Goal: Task Accomplishment & Management: Manage account settings

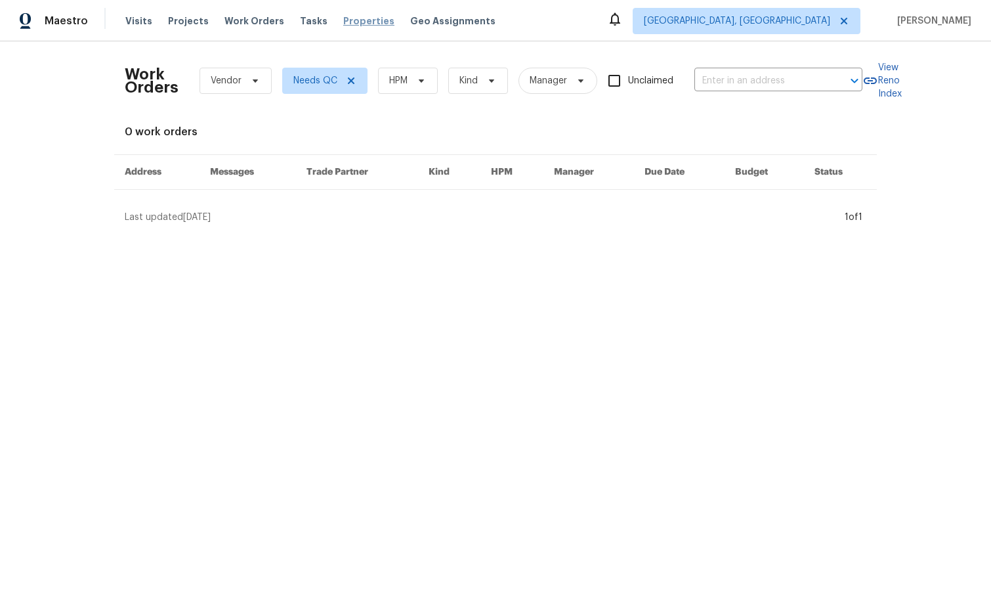
click at [343, 23] on span "Properties" at bounding box center [368, 20] width 51 height 13
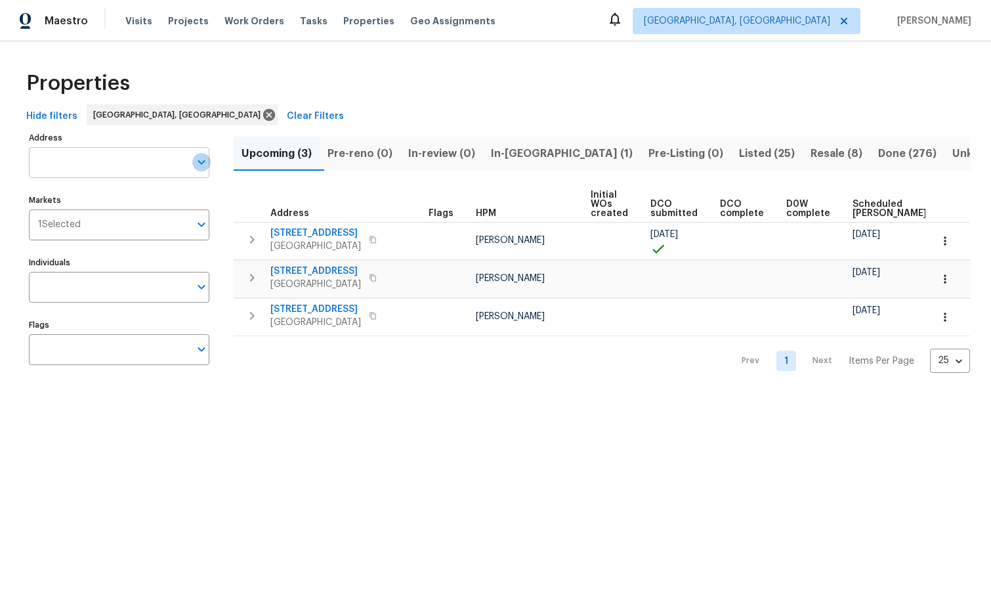
click at [198, 163] on icon "Open" at bounding box center [202, 162] width 16 height 16
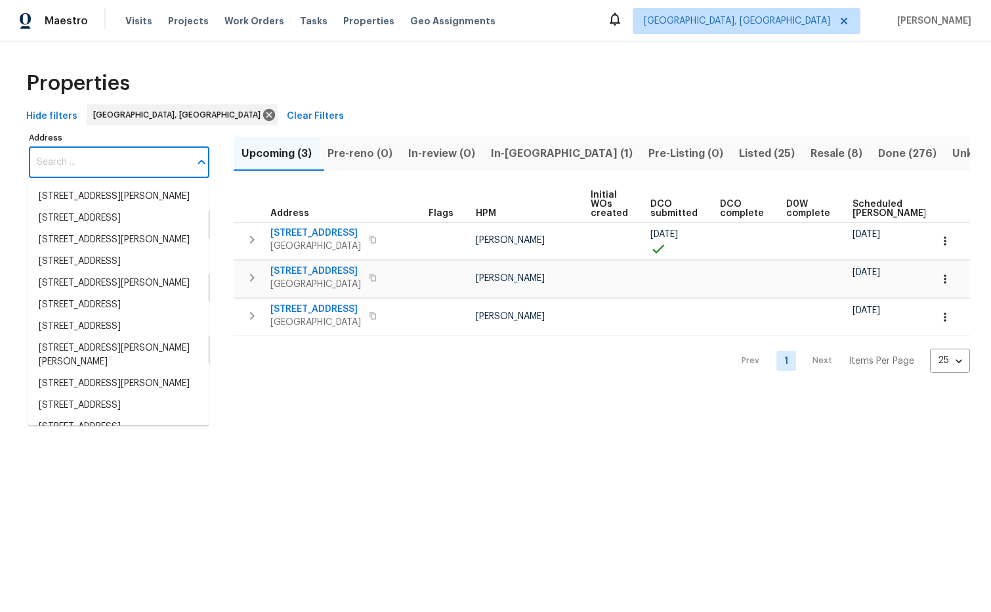
click at [260, 123] on div "Hide filters Albuquerque, NM Clear Filters" at bounding box center [495, 116] width 949 height 24
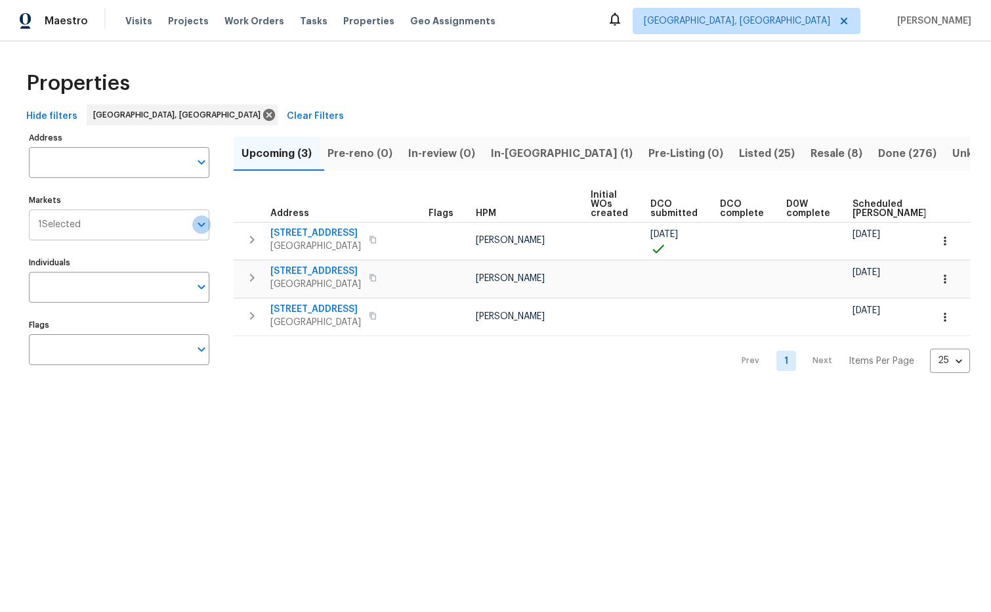
drag, startPoint x: 195, startPoint y: 221, endPoint x: 158, endPoint y: 225, distance: 37.6
click at [195, 221] on icon "Open" at bounding box center [202, 225] width 16 height 16
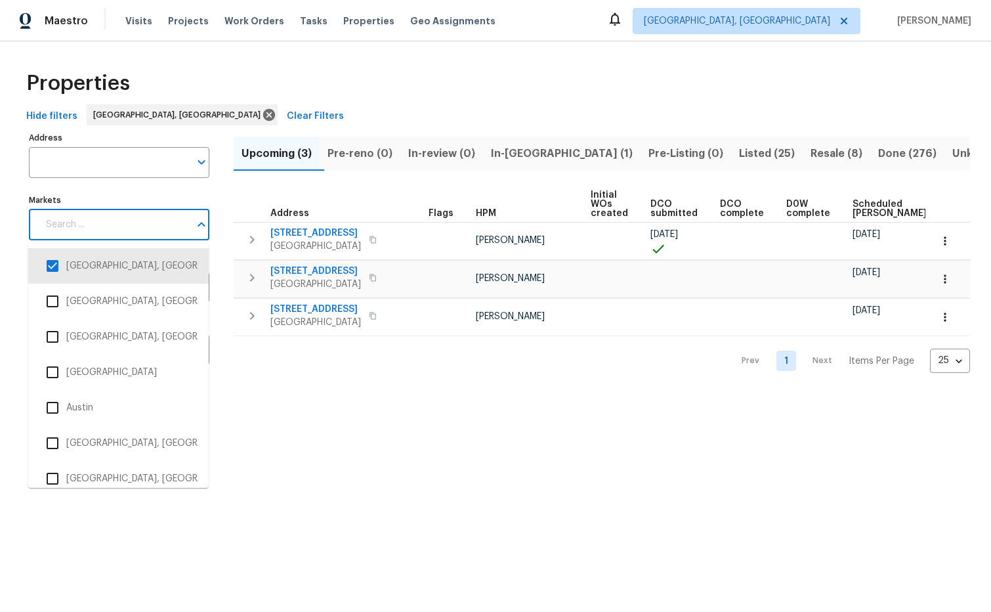
click at [158, 225] on input "Markets" at bounding box center [114, 224] width 152 height 31
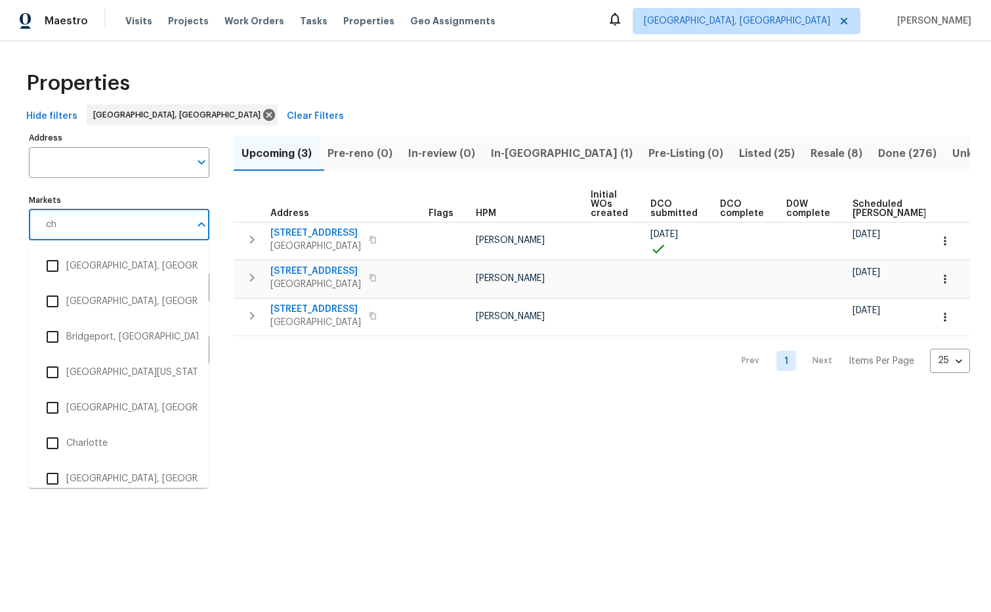
type input "cha"
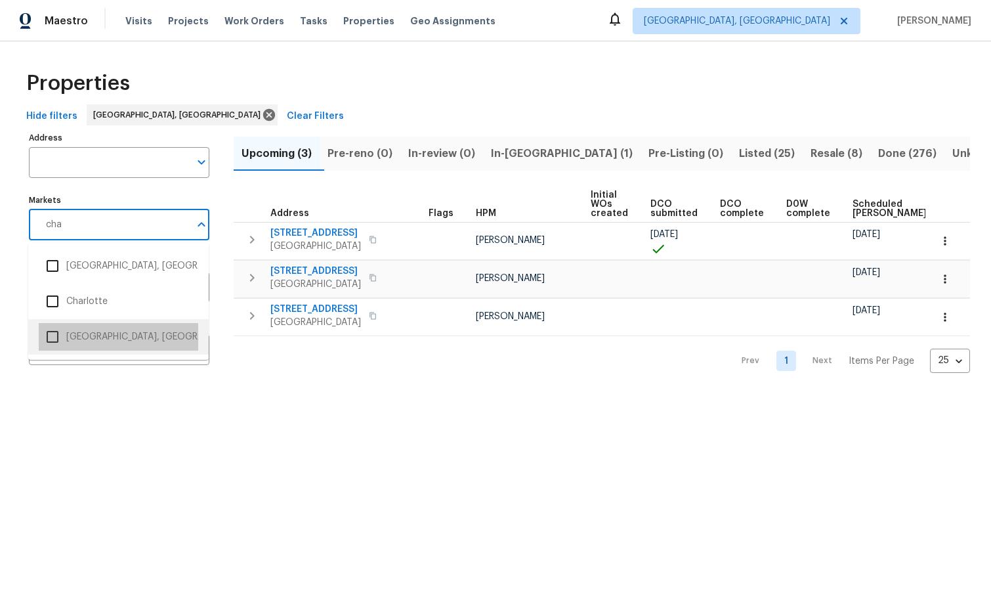
click at [131, 332] on li "Chattanooga, TN/GA" at bounding box center [119, 337] width 160 height 28
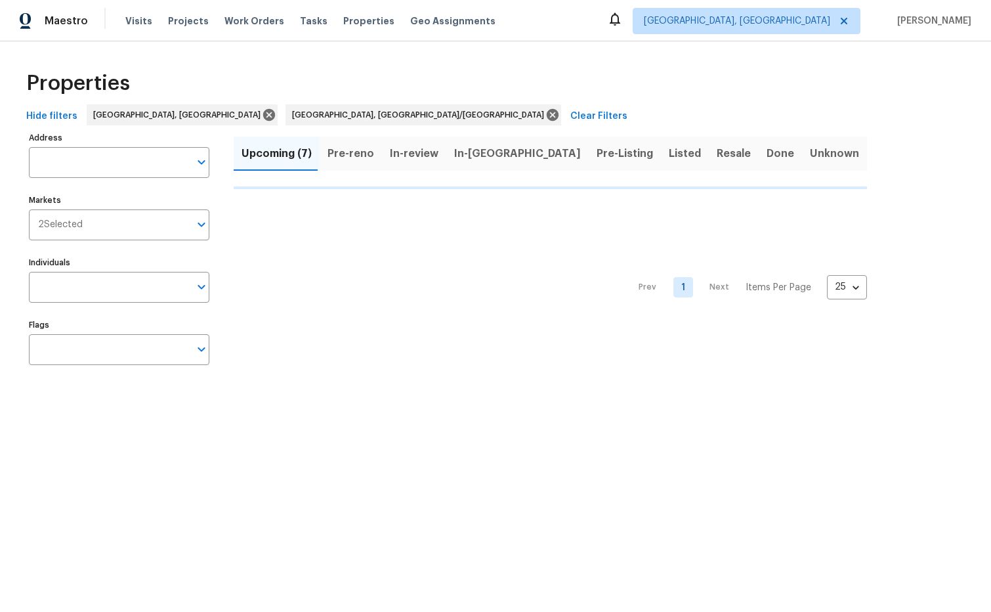
click at [571, 123] on span "Clear Filters" at bounding box center [599, 116] width 57 height 16
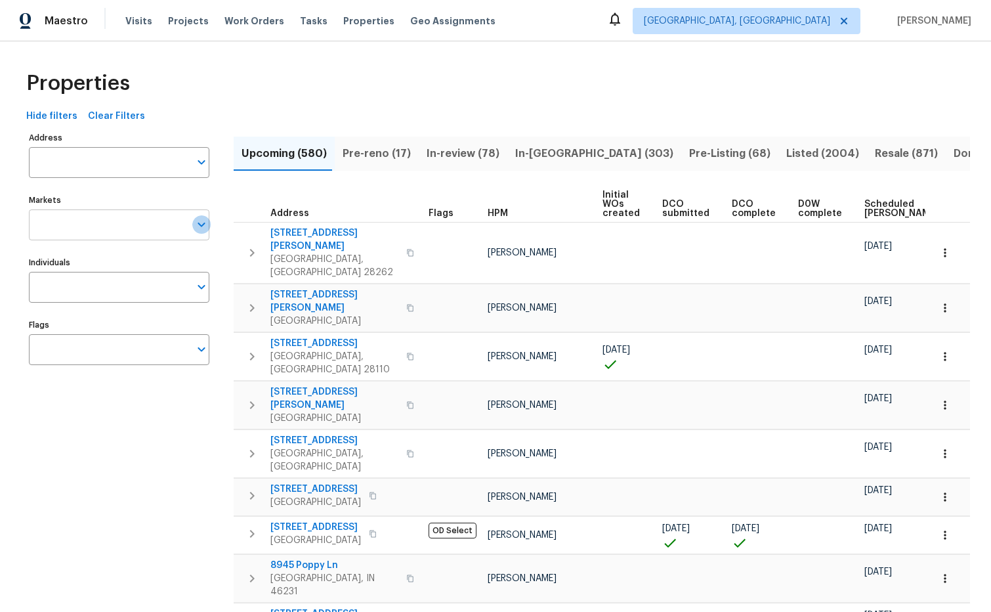
click at [201, 229] on icon "Open" at bounding box center [202, 225] width 16 height 16
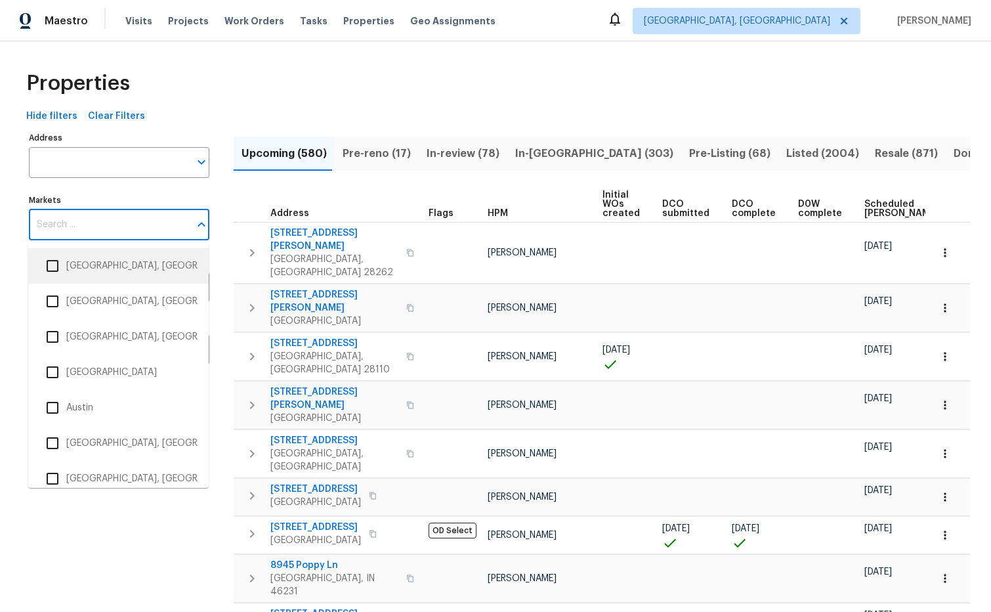
click at [137, 223] on input "Markets" at bounding box center [109, 224] width 161 height 31
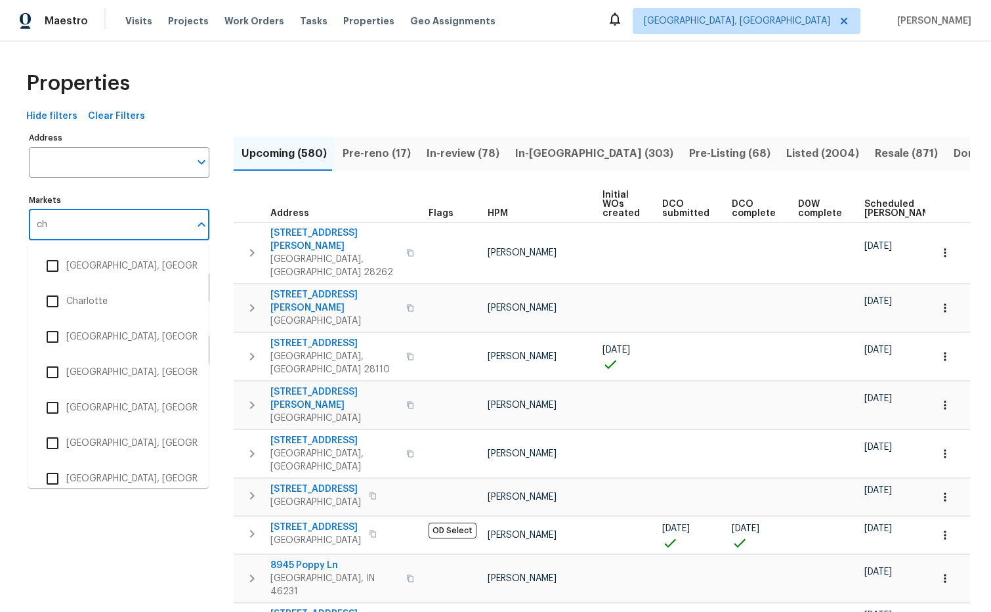
type input "cha"
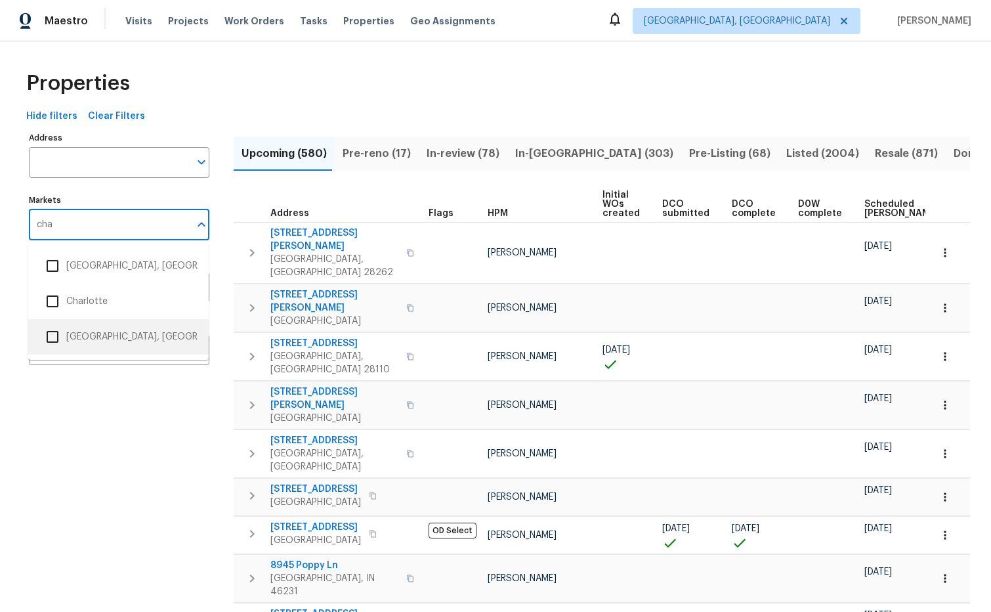
click at [53, 335] on input "checkbox" at bounding box center [53, 337] width 28 height 28
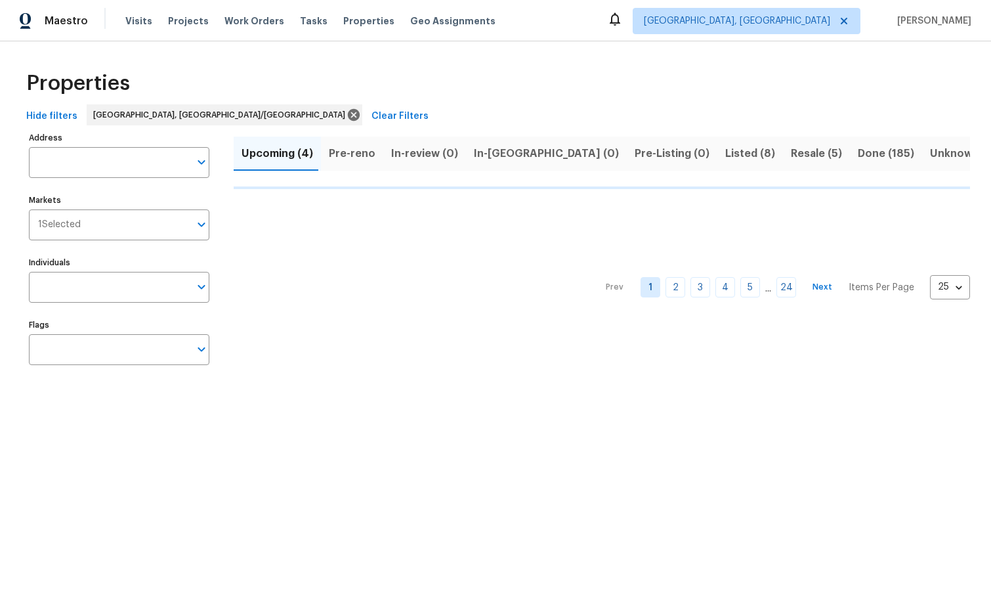
click at [104, 399] on html "Maestro Visits Projects Work Orders Tasks Properties Geo Assignments Albuquerqu…" at bounding box center [495, 199] width 991 height 399
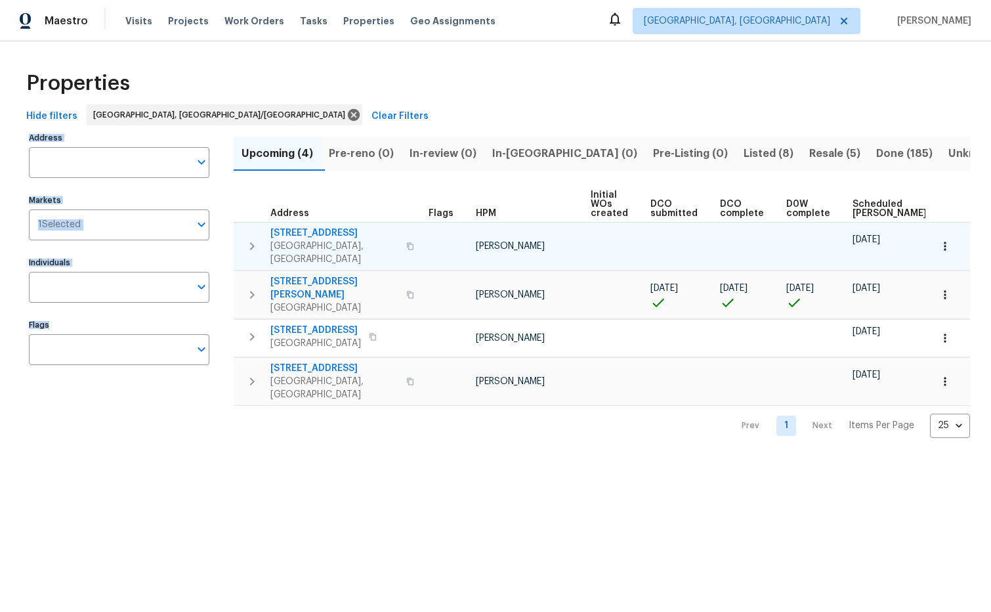
scroll to position [0, 98]
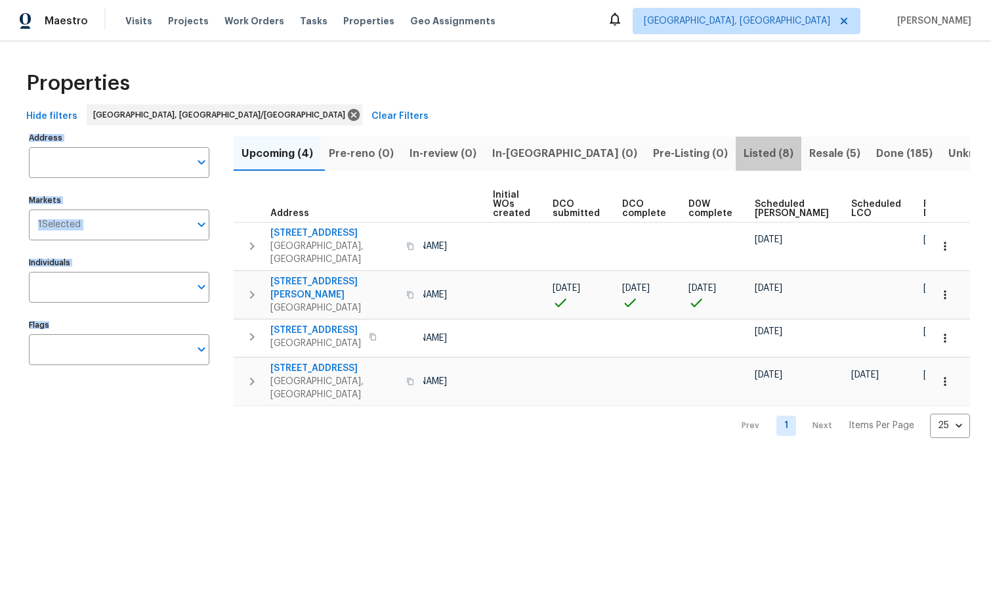
click at [744, 147] on span "Listed (8)" at bounding box center [769, 153] width 50 height 18
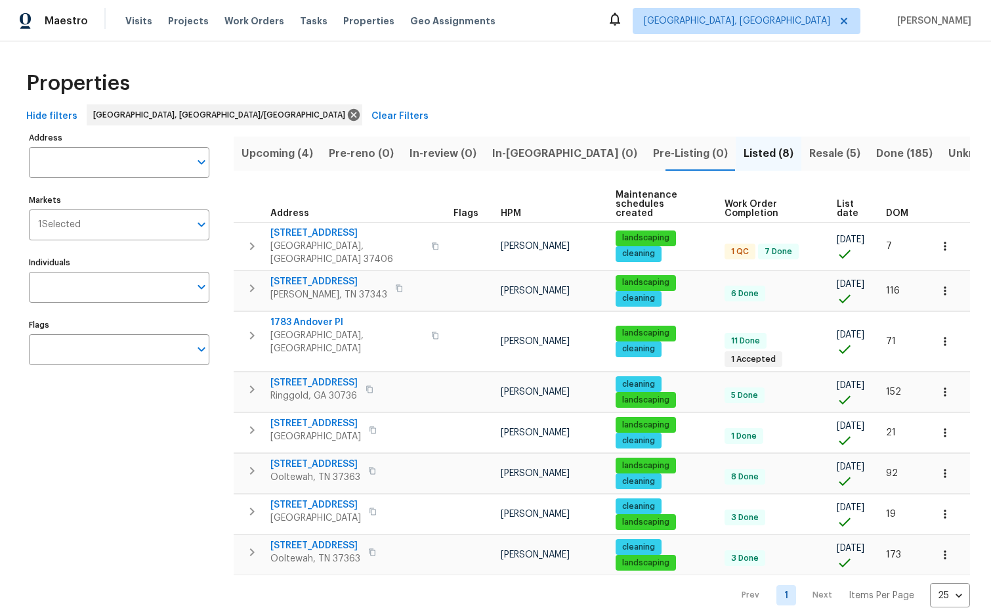
click at [897, 209] on span "DOM" at bounding box center [897, 213] width 22 height 9
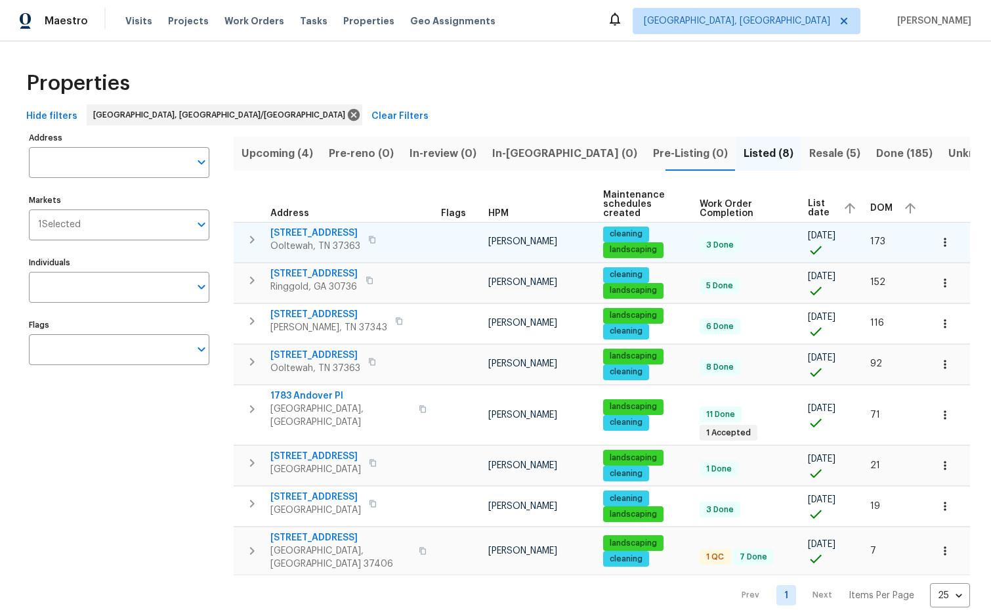
click at [318, 226] on span "[STREET_ADDRESS]" at bounding box center [315, 232] width 90 height 13
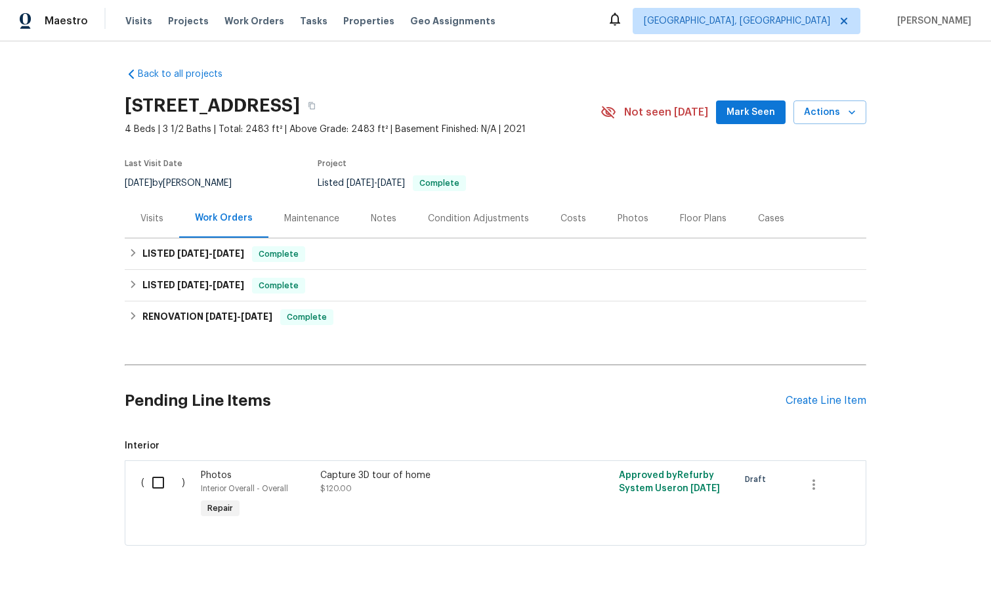
click at [150, 216] on div "Visits" at bounding box center [151, 218] width 23 height 13
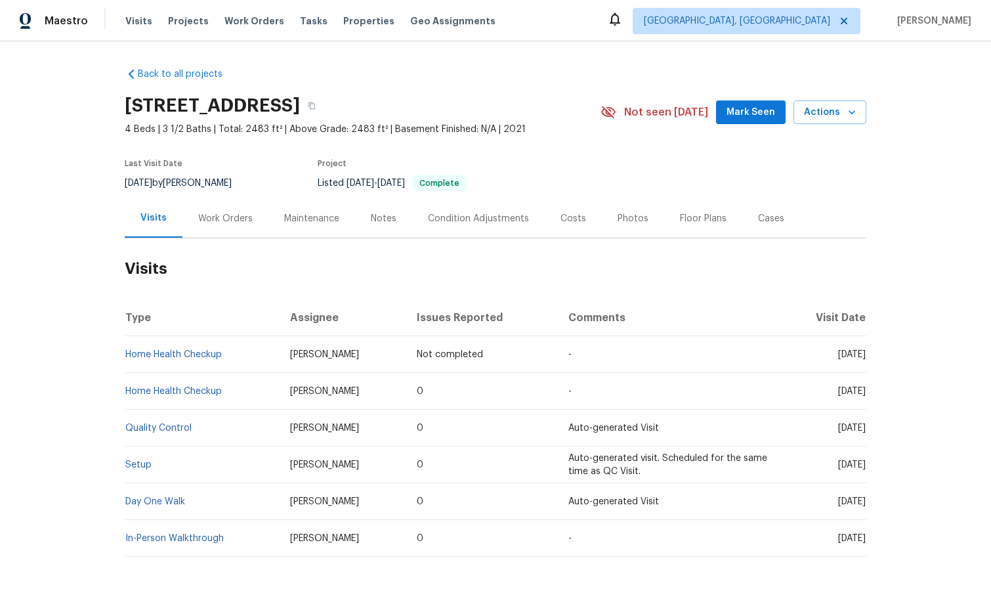
click at [377, 217] on div "Notes" at bounding box center [384, 218] width 26 height 13
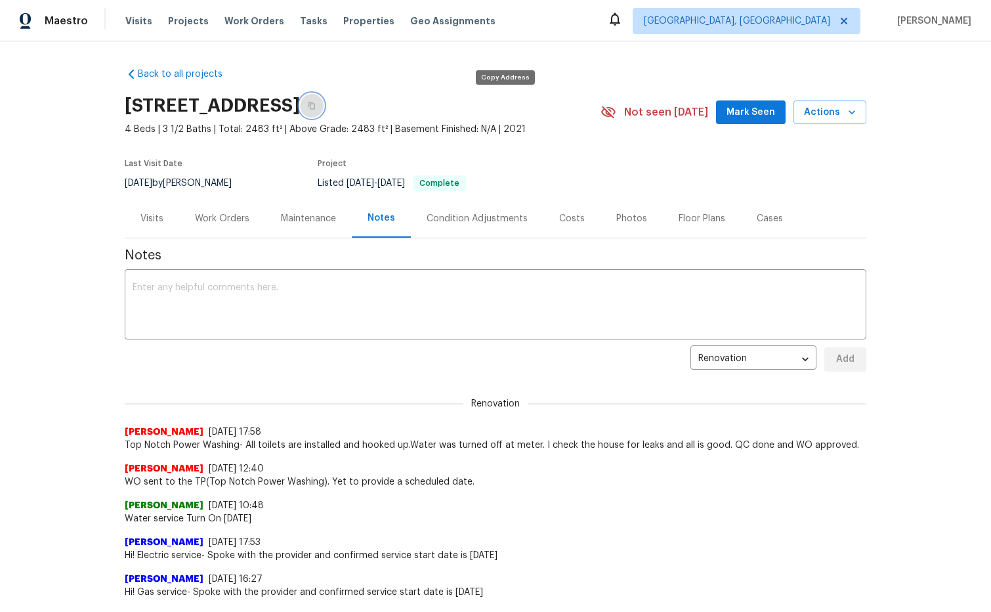
click at [315, 104] on icon "button" at bounding box center [312, 105] width 7 height 7
click at [145, 219] on div "Visits" at bounding box center [151, 218] width 23 height 13
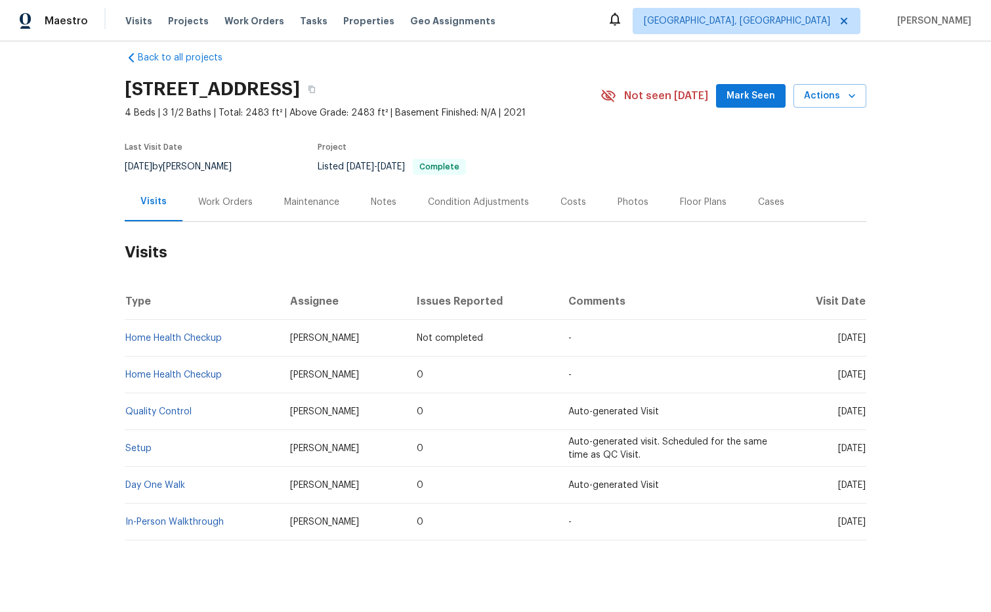
scroll to position [34, 0]
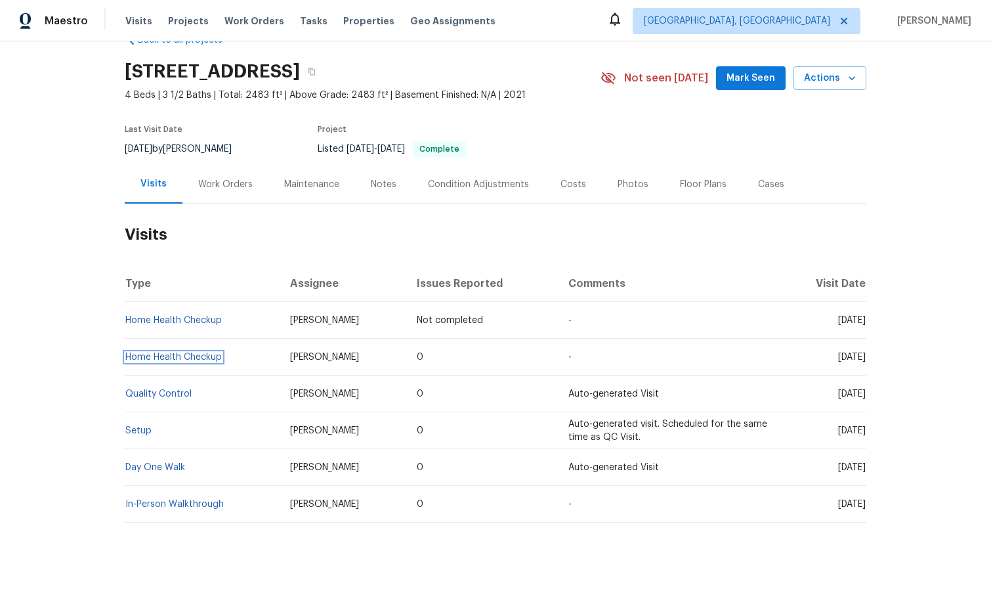
click at [169, 358] on link "Home Health Checkup" at bounding box center [173, 357] width 97 height 9
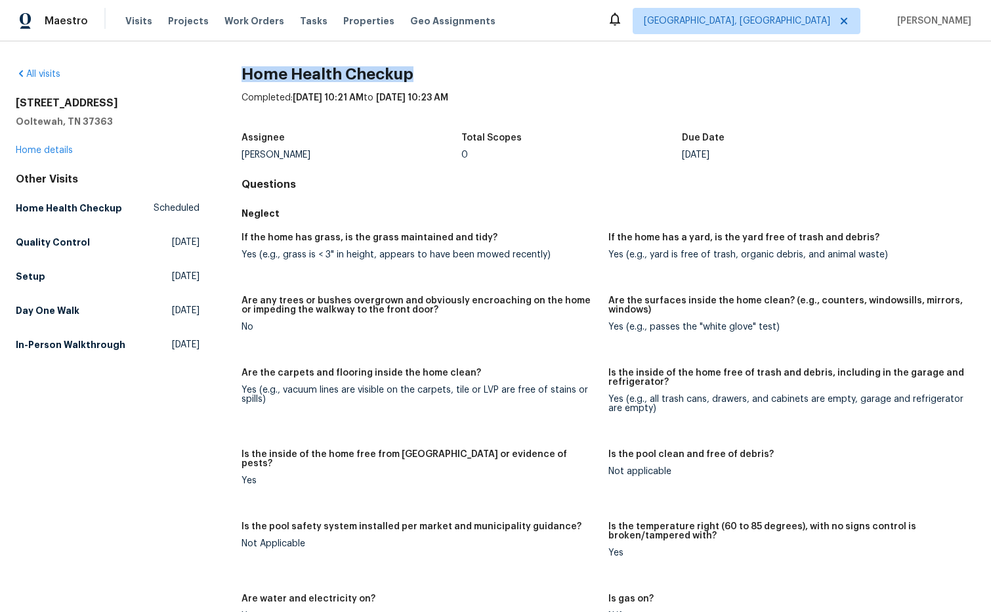
drag, startPoint x: 417, startPoint y: 76, endPoint x: 237, endPoint y: 75, distance: 179.9
copy h2 "Home Health Checkup"
click at [58, 150] on link "Home details" at bounding box center [44, 150] width 57 height 9
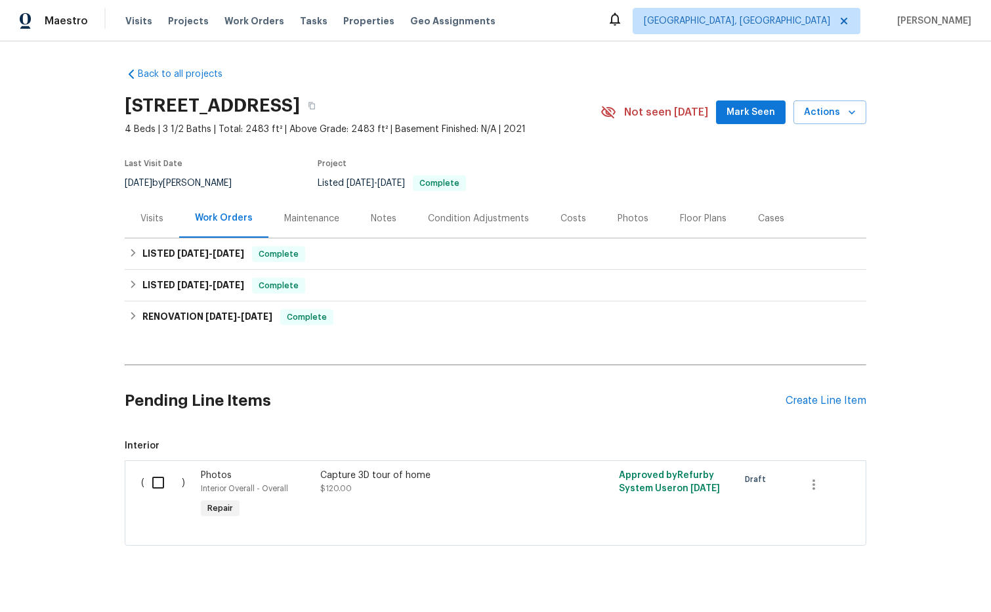
click at [154, 219] on div "Visits" at bounding box center [151, 218] width 23 height 13
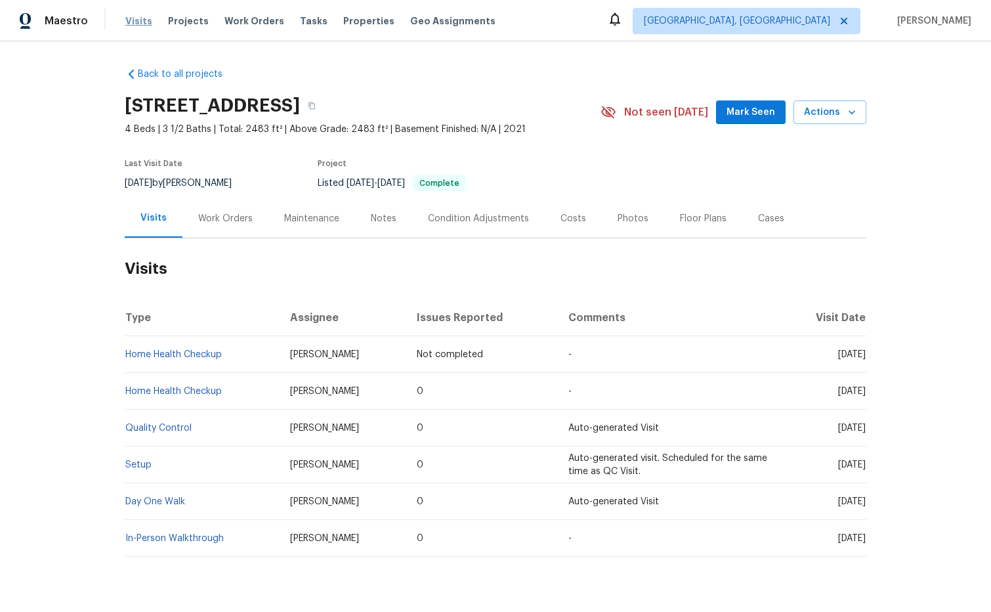
click at [141, 26] on span "Visits" at bounding box center [138, 20] width 27 height 13
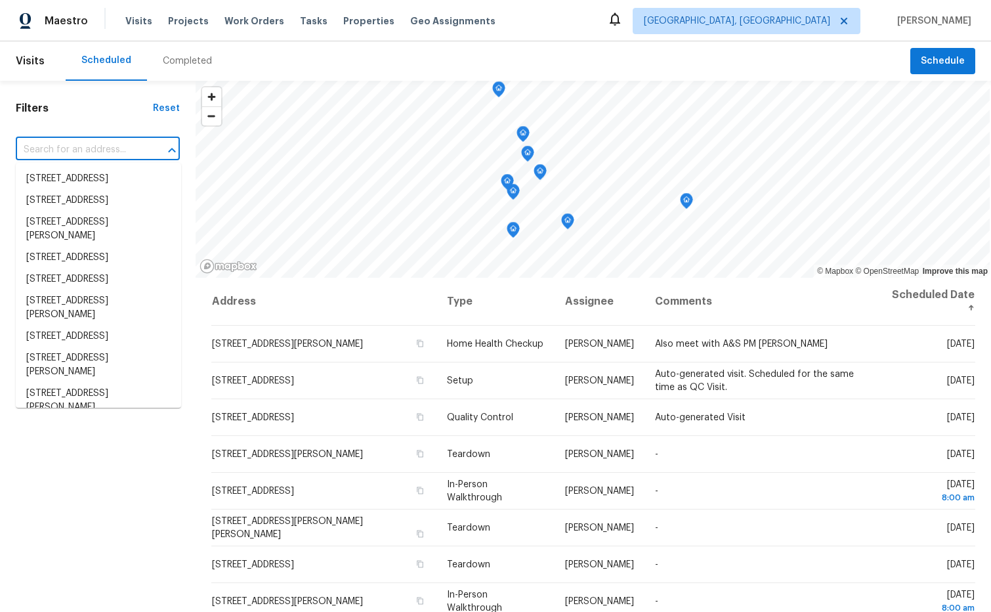
click at [67, 148] on input "text" at bounding box center [79, 150] width 127 height 20
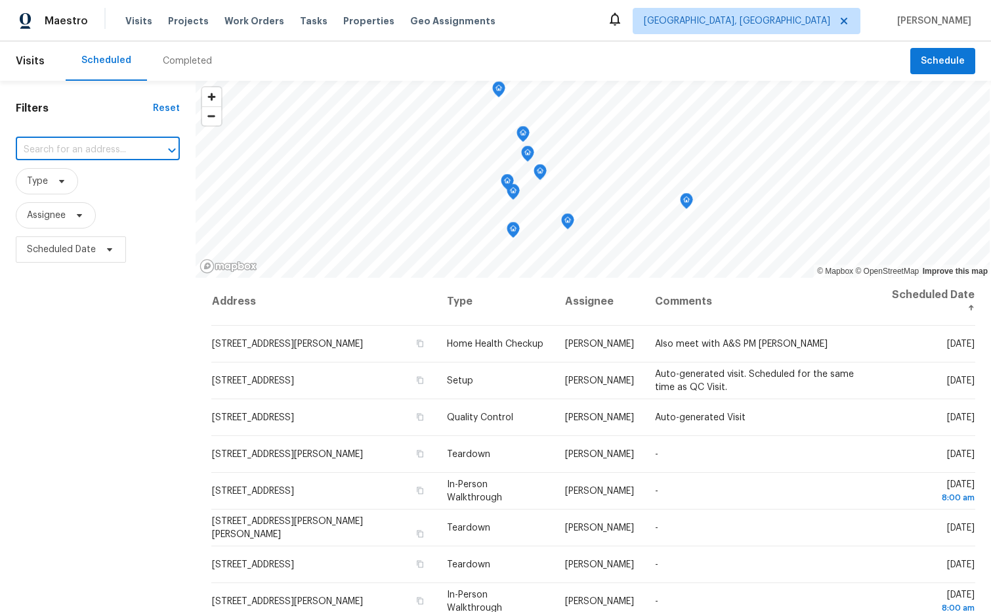
paste input "[STREET_ADDRESS]"
type input "[STREET_ADDRESS]"
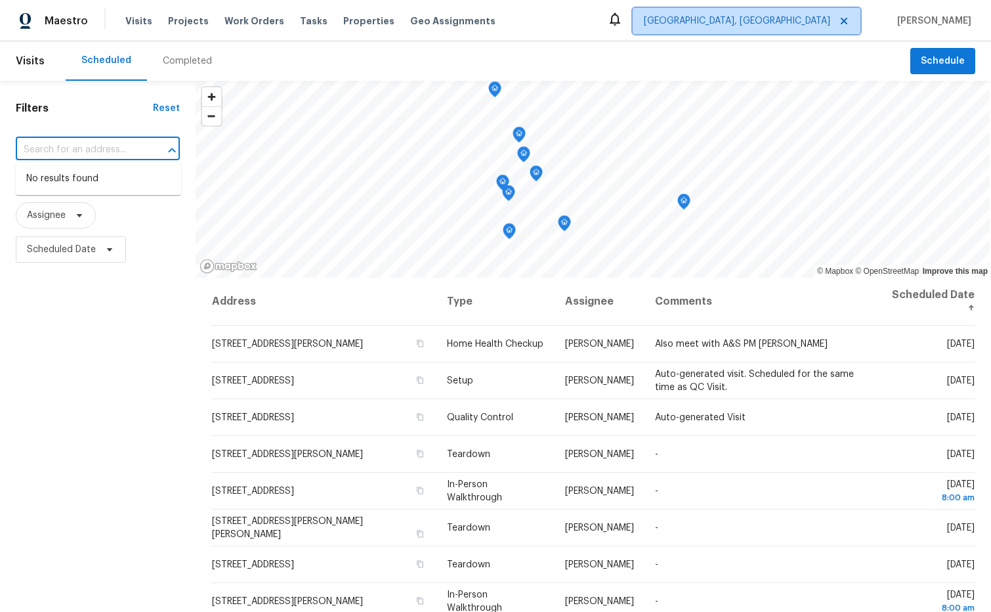
scroll to position [0, 0]
click at [830, 22] on span "[GEOGRAPHIC_DATA], [GEOGRAPHIC_DATA]" at bounding box center [737, 20] width 186 height 13
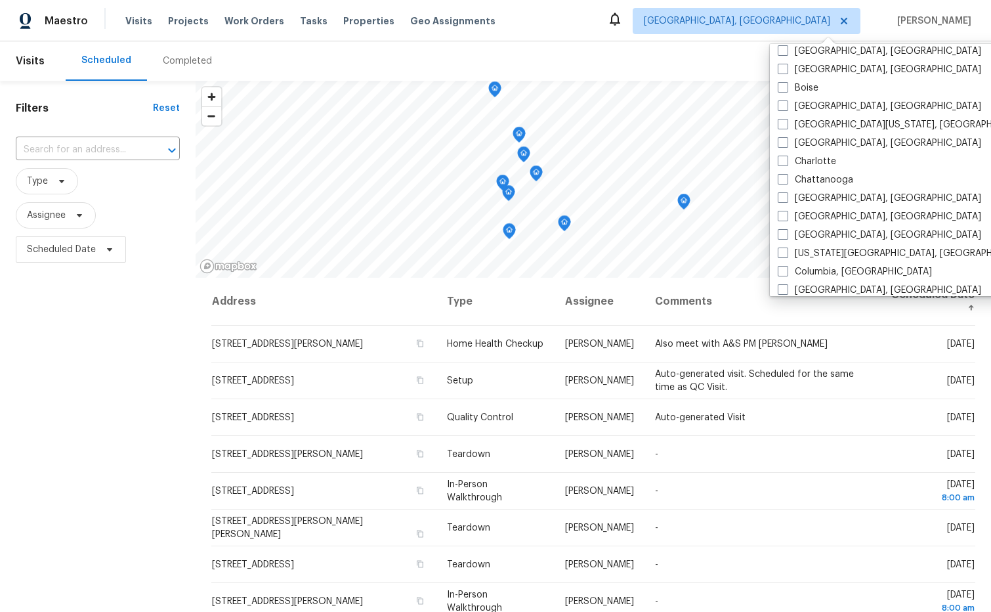
scroll to position [83, 0]
click at [783, 181] on span at bounding box center [783, 177] width 11 height 11
click at [783, 180] on input "Chattanooga" at bounding box center [782, 175] width 9 height 9
checkbox input "true"
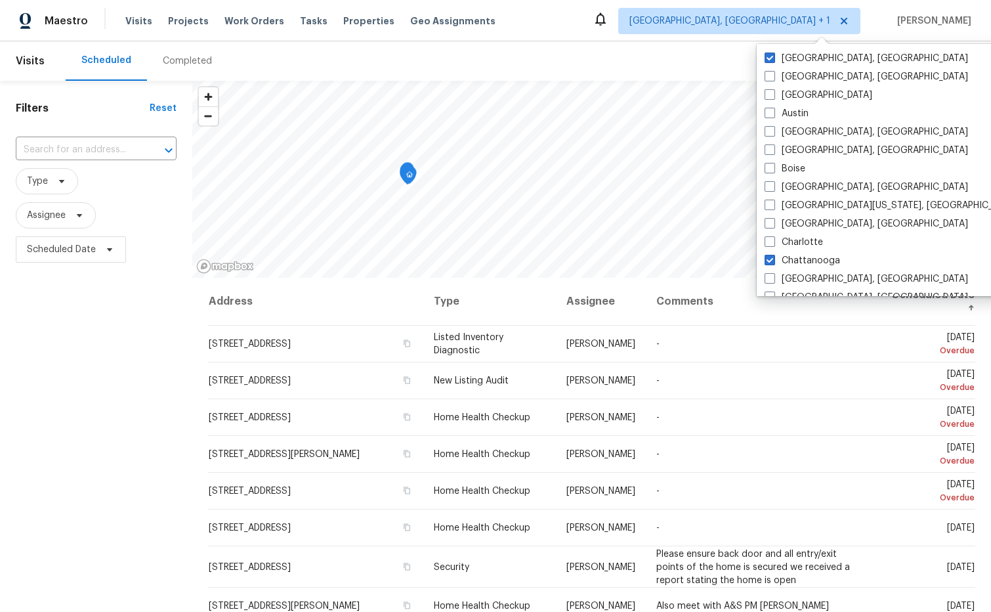
drag, startPoint x: 773, startPoint y: 58, endPoint x: 756, endPoint y: 60, distance: 16.5
click at [773, 58] on span at bounding box center [770, 58] width 11 height 11
click at [773, 58] on input "[GEOGRAPHIC_DATA], [GEOGRAPHIC_DATA]" at bounding box center [769, 56] width 9 height 9
checkbox input "false"
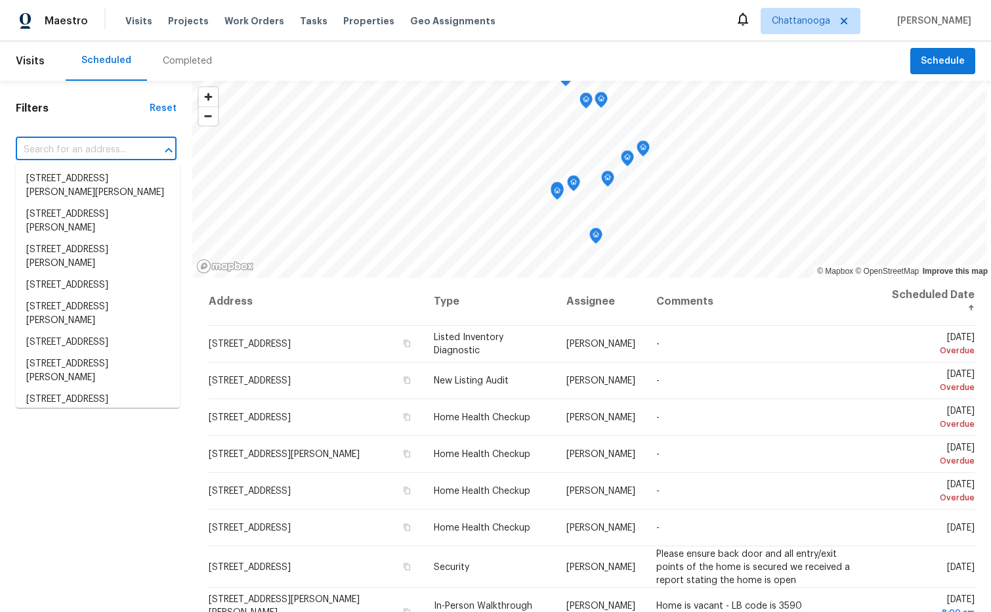
click at [70, 151] on input "text" at bounding box center [78, 150] width 124 height 20
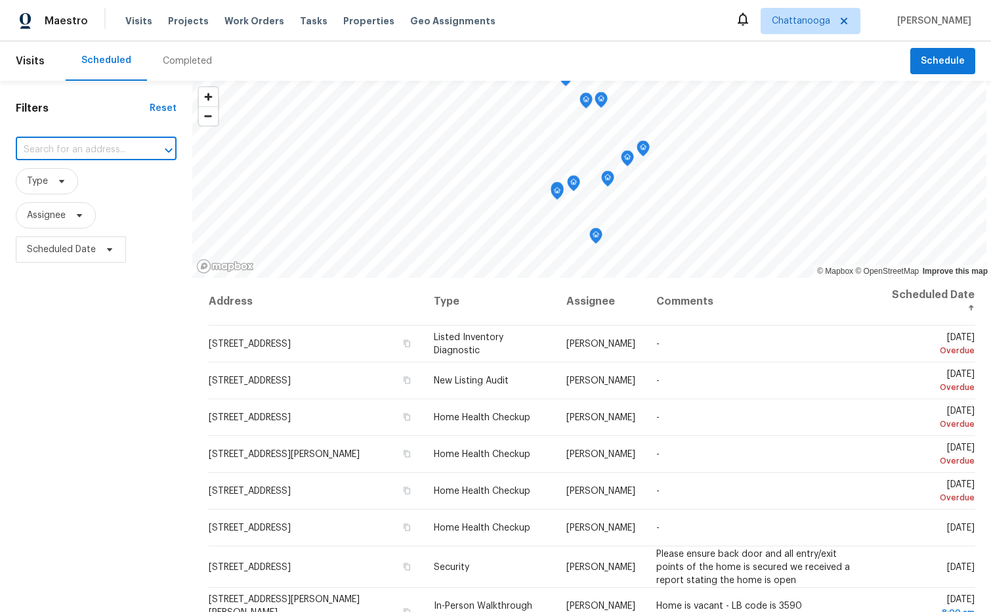
paste input "[STREET_ADDRESS]"
type input "[STREET_ADDRESS]"
click at [133, 187] on li "[STREET_ADDRESS]" at bounding box center [98, 179] width 164 height 22
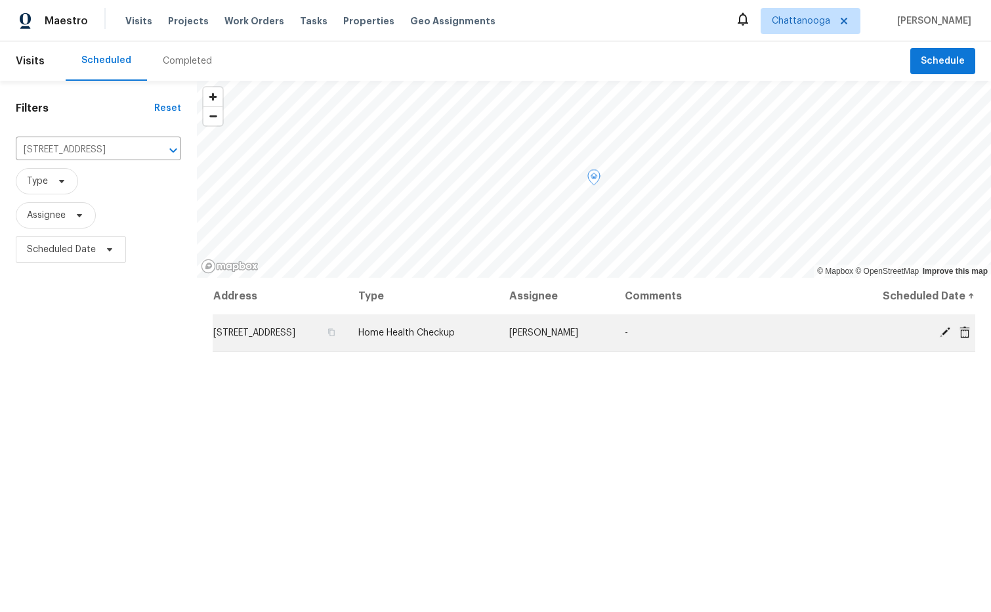
click at [499, 337] on td "Home Health Checkup" at bounding box center [423, 332] width 151 height 37
click at [966, 334] on icon at bounding box center [965, 330] width 11 height 12
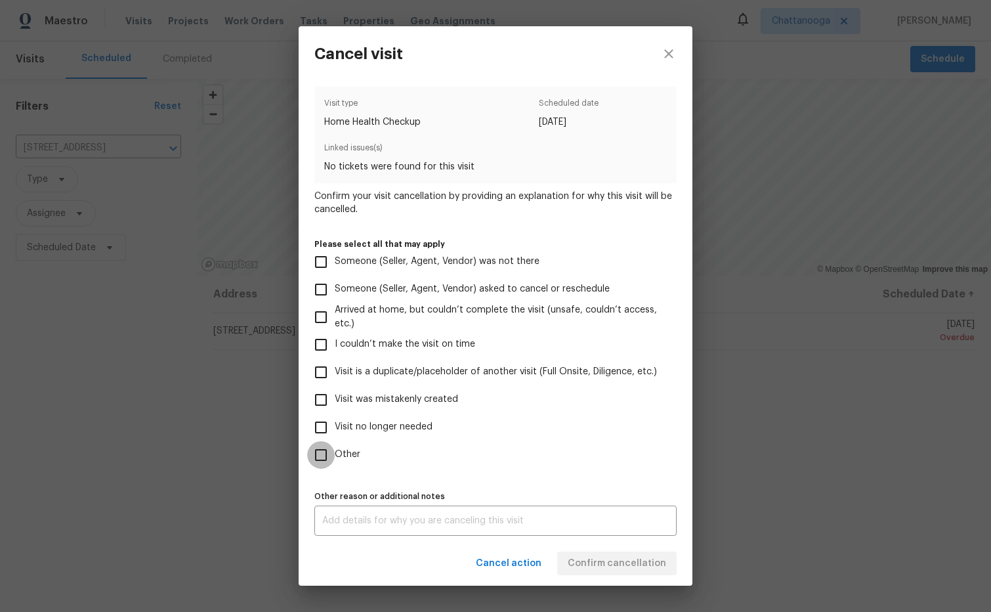
click at [320, 452] on input "Other" at bounding box center [321, 455] width 28 height 28
checkbox input "true"
click at [321, 430] on input "Visit no longer needed" at bounding box center [321, 428] width 28 height 28
click at [322, 429] on input "Visit no longer needed" at bounding box center [321, 428] width 28 height 28
checkbox input "false"
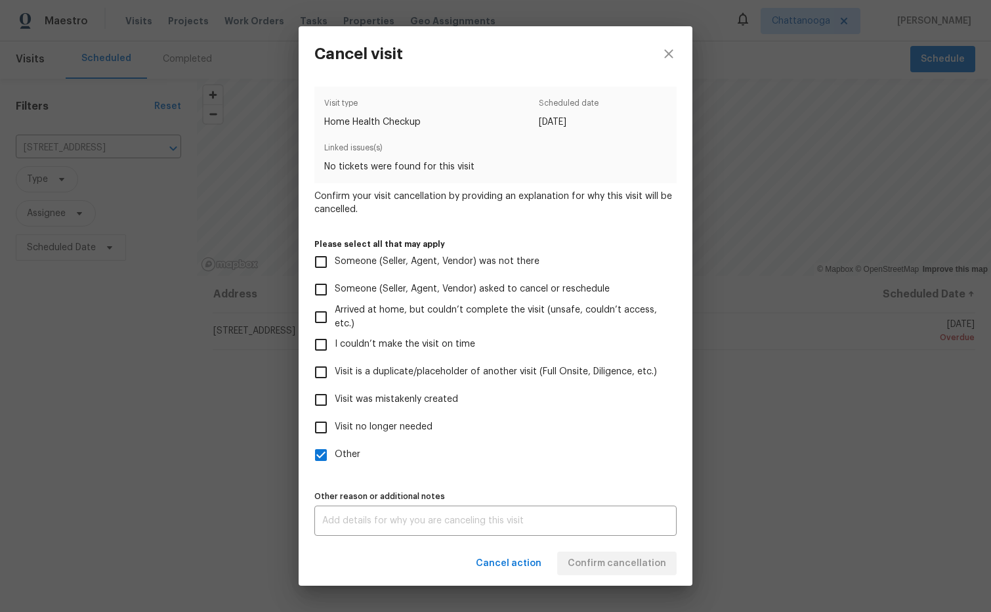
click at [321, 376] on input "Visit is a duplicate/placeholder of another visit (Full Onsite, Diligence, etc.)" at bounding box center [321, 372] width 28 height 28
checkbox input "true"
click at [324, 427] on input "Visit no longer needed" at bounding box center [321, 428] width 28 height 28
checkbox input "true"
click at [517, 522] on textarea at bounding box center [495, 520] width 347 height 9
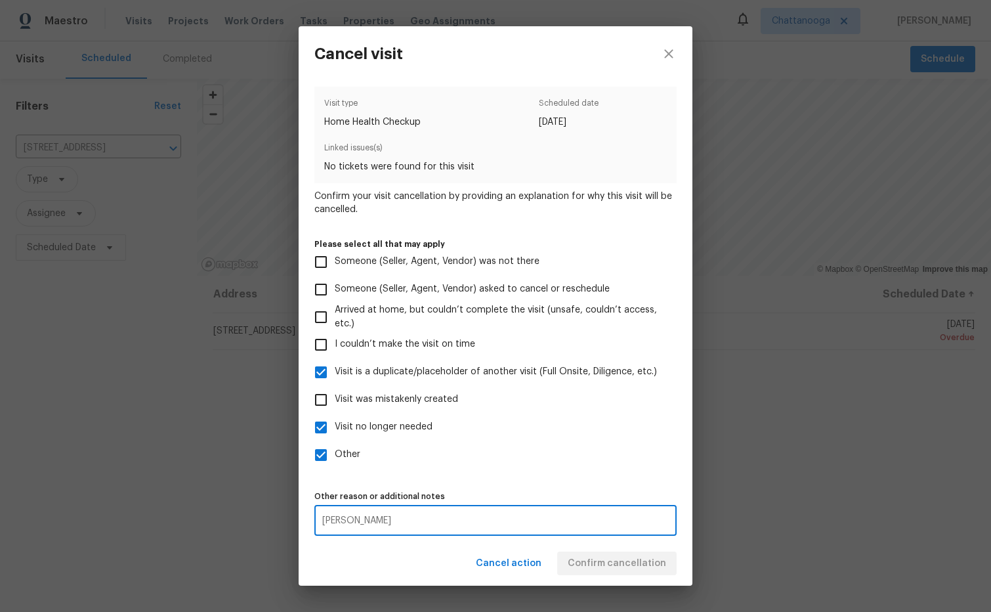
type textarea "AMes"
click at [613, 563] on div "Cancel action Confirm cancellation" at bounding box center [496, 563] width 394 height 45
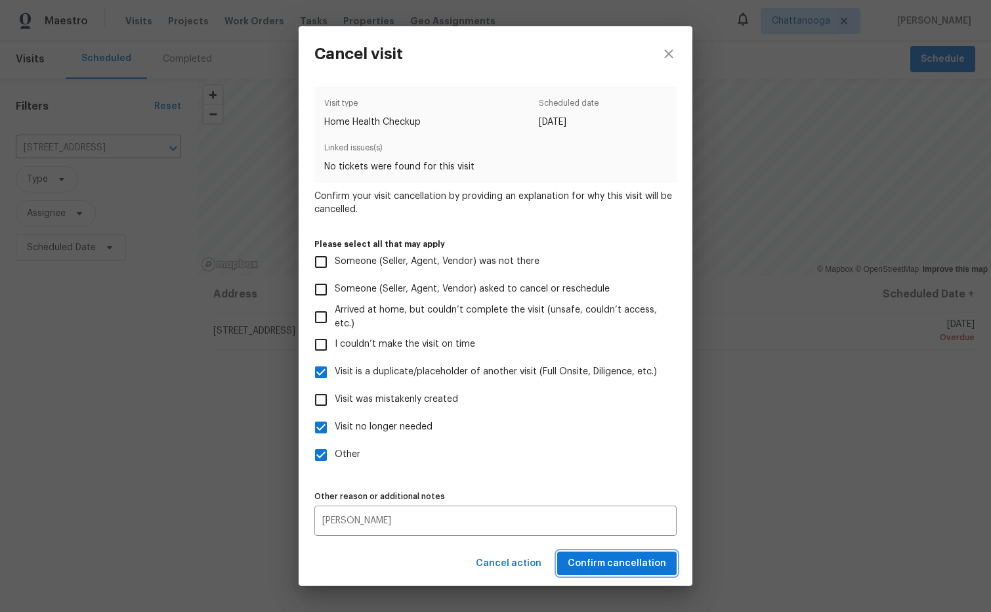
click at [612, 563] on span "Confirm cancellation" at bounding box center [617, 563] width 98 height 16
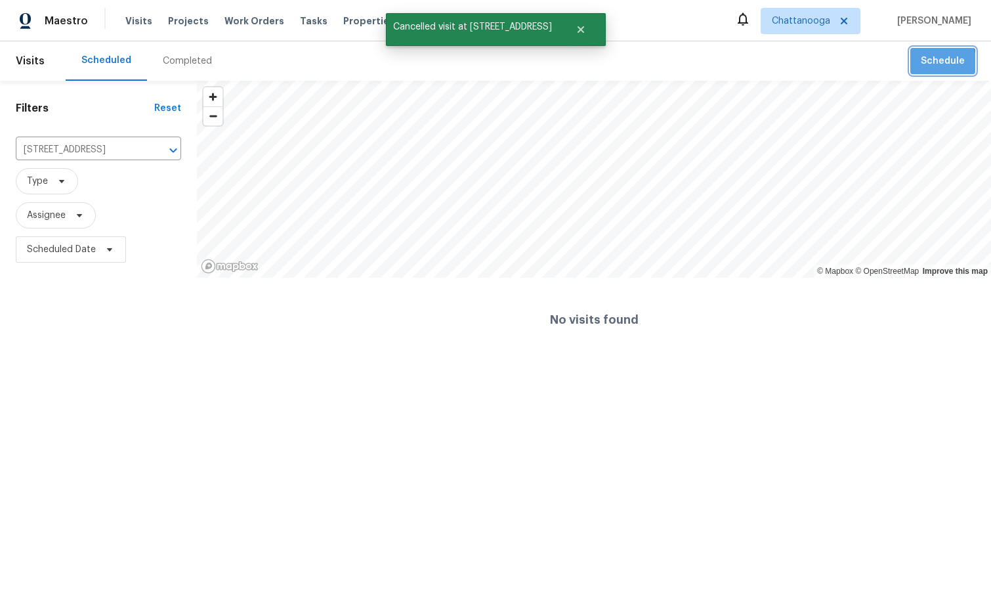
click at [939, 63] on span "Schedule" at bounding box center [943, 61] width 44 height 16
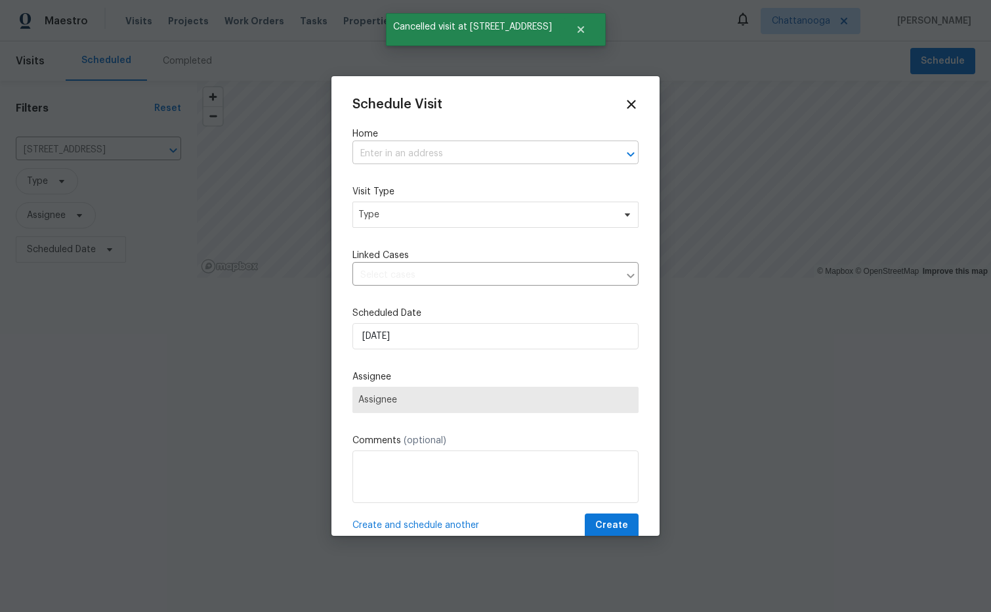
click at [625, 155] on icon "Open" at bounding box center [631, 154] width 16 height 16
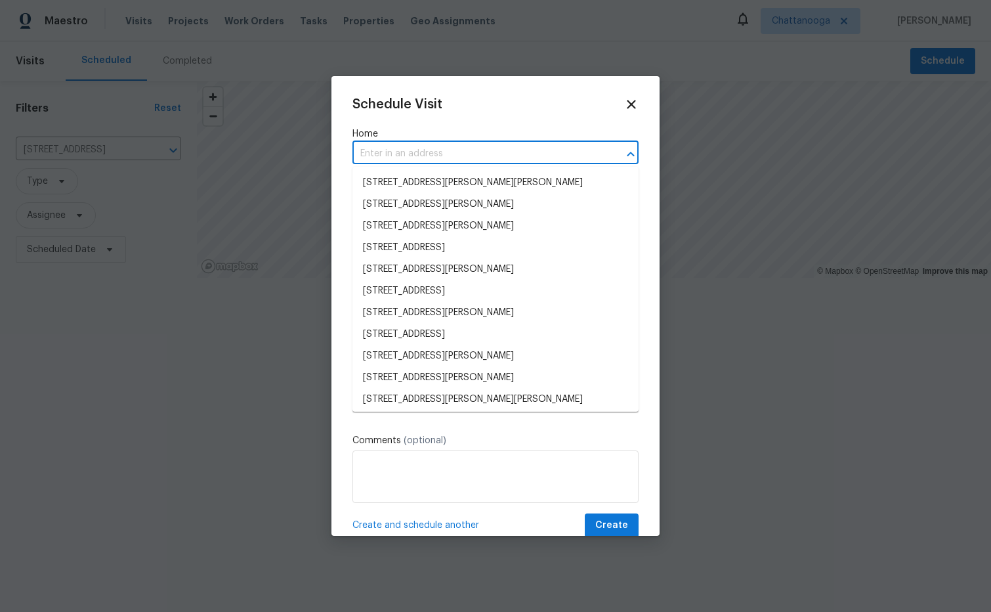
click at [440, 154] on input "text" at bounding box center [477, 154] width 249 height 20
paste input "[STREET_ADDRESS]"
type input "[STREET_ADDRESS]"
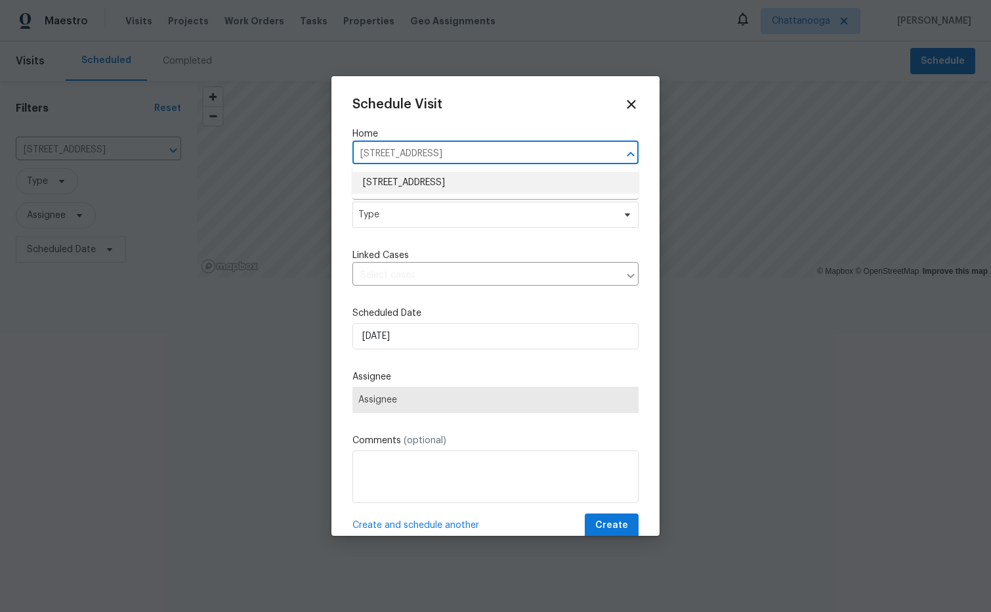
click at [457, 185] on li "[STREET_ADDRESS]" at bounding box center [496, 183] width 286 height 22
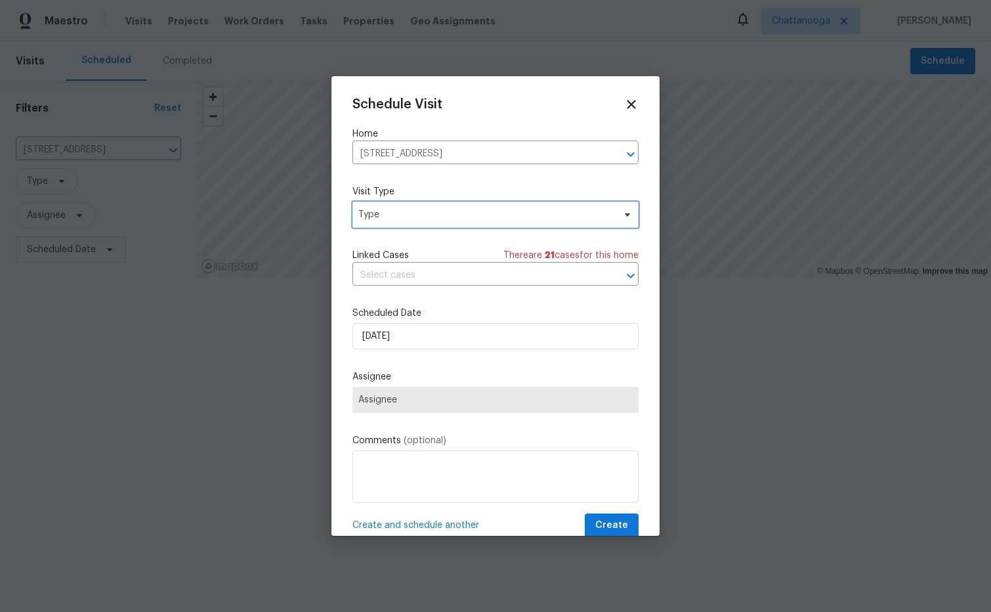
click at [632, 213] on icon at bounding box center [627, 214] width 11 height 11
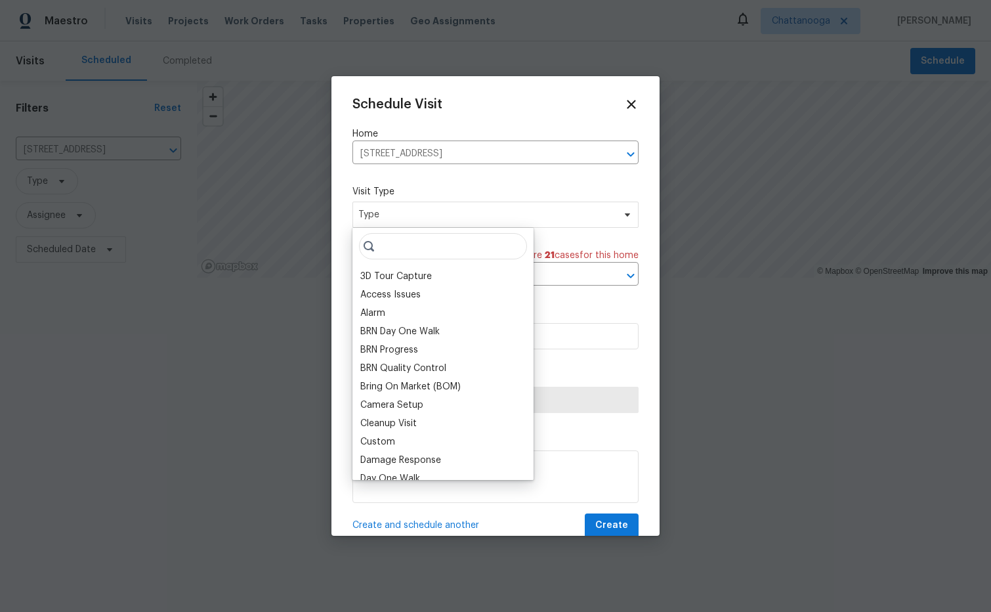
click at [429, 244] on input "search" at bounding box center [443, 246] width 168 height 26
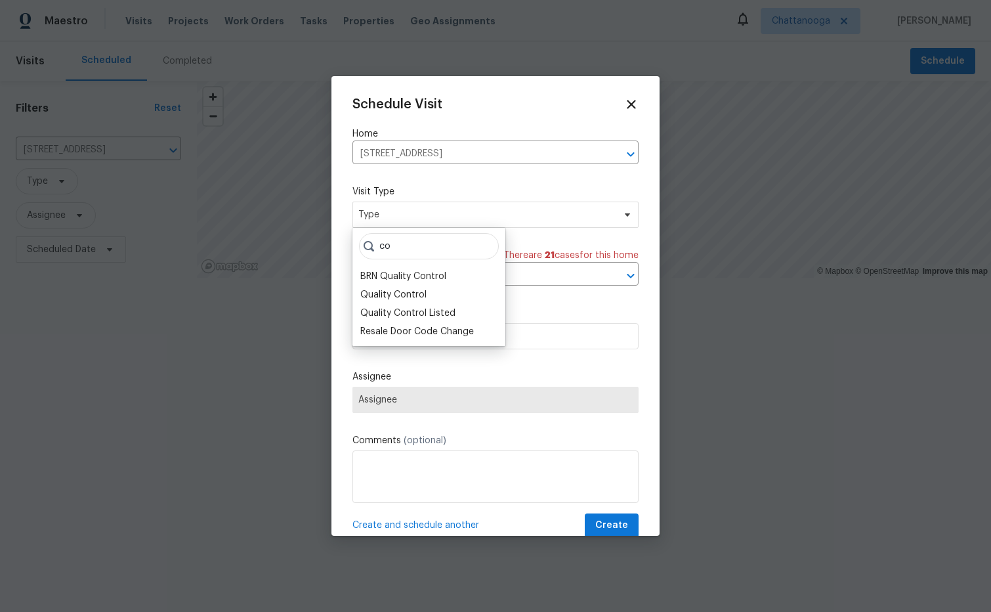
type input "c"
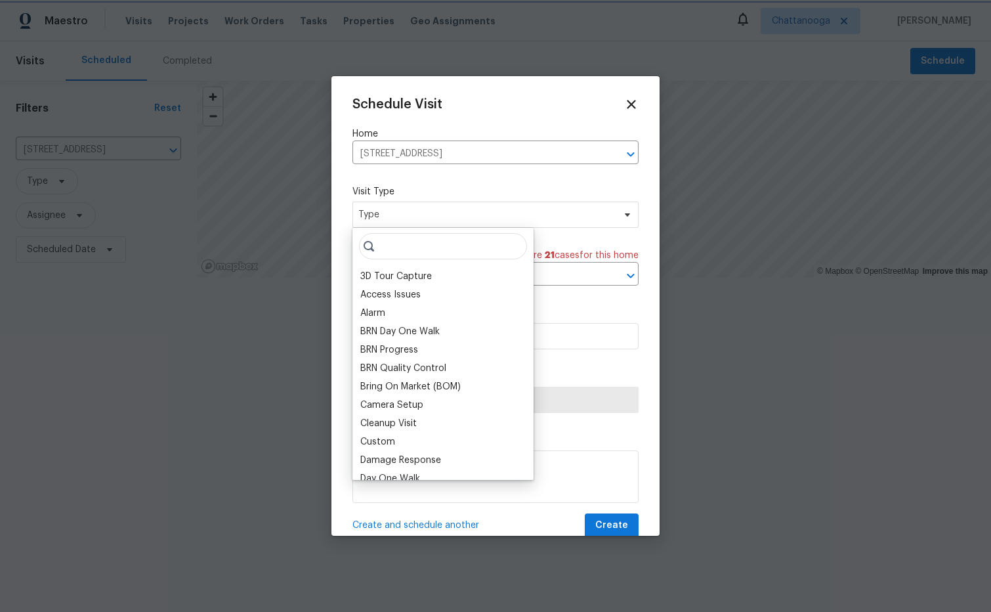
click at [566, 305] on div "Schedule Visit Home 4058 Barnsley Loop, Ooltewah, TN 37363 ​ Visit Type Type Li…" at bounding box center [496, 317] width 286 height 441
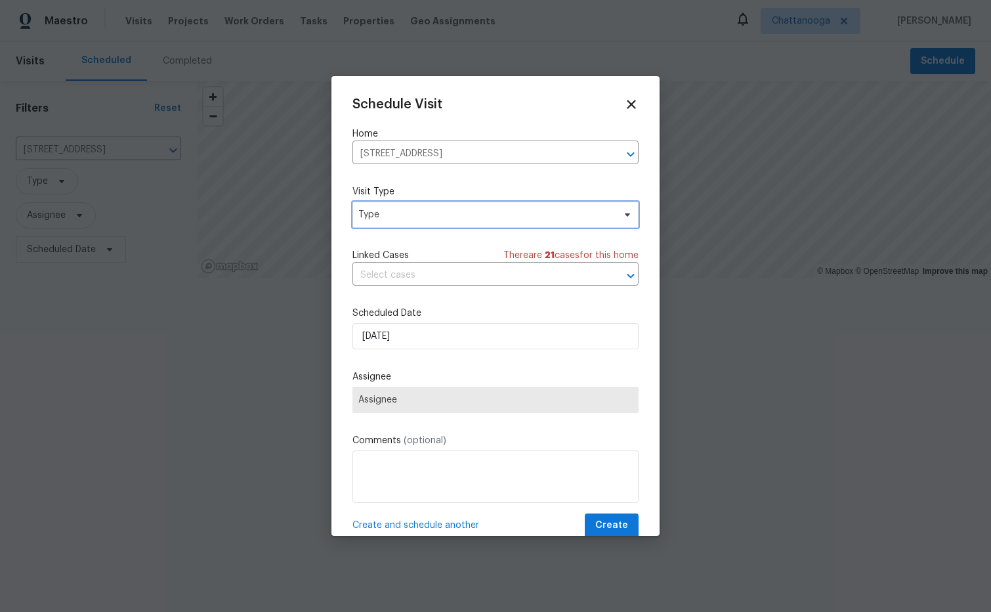
click at [626, 215] on icon at bounding box center [627, 214] width 5 height 3
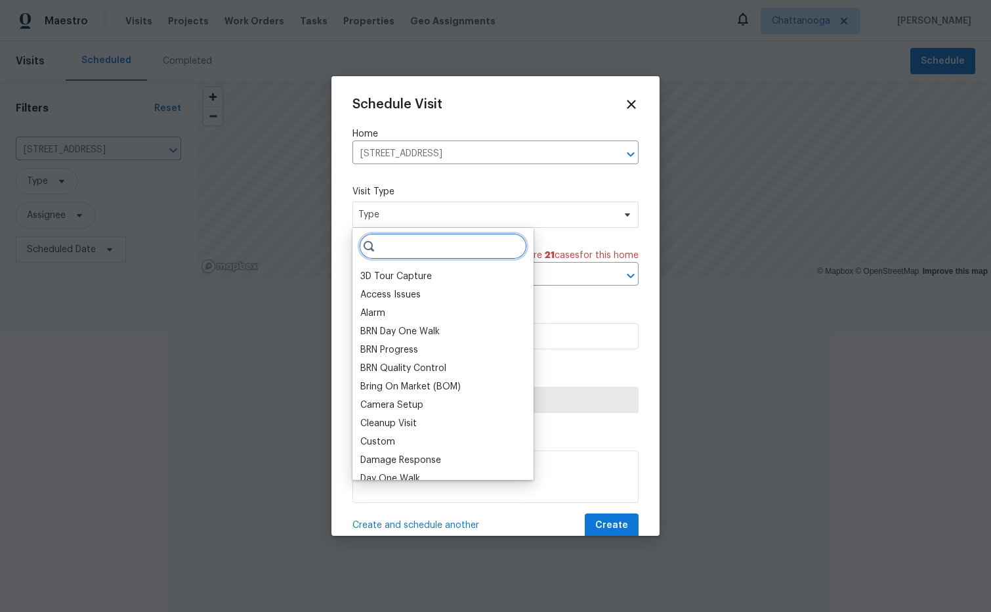
click at [461, 253] on input "search" at bounding box center [443, 246] width 168 height 26
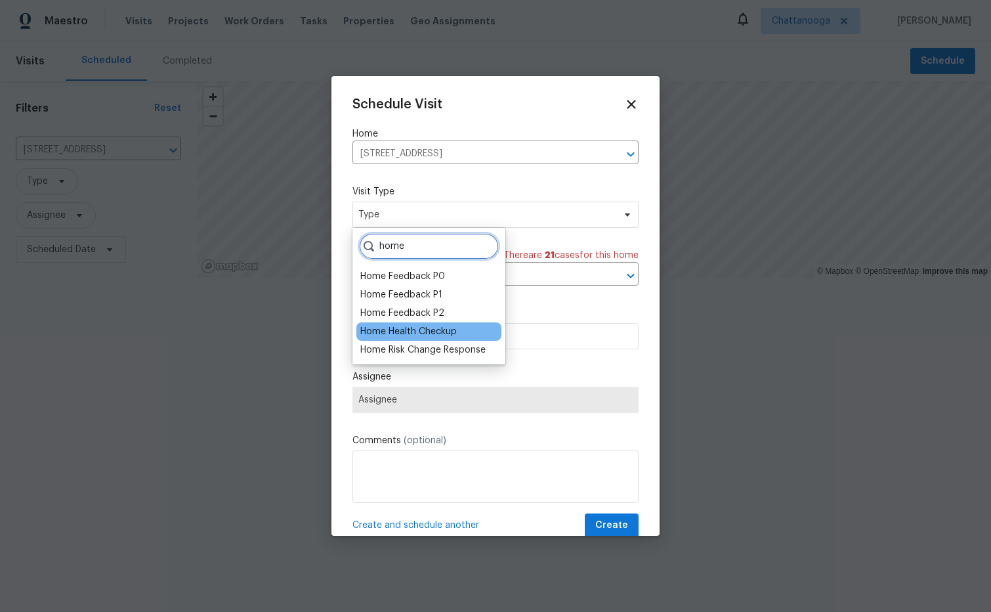
type input "home"
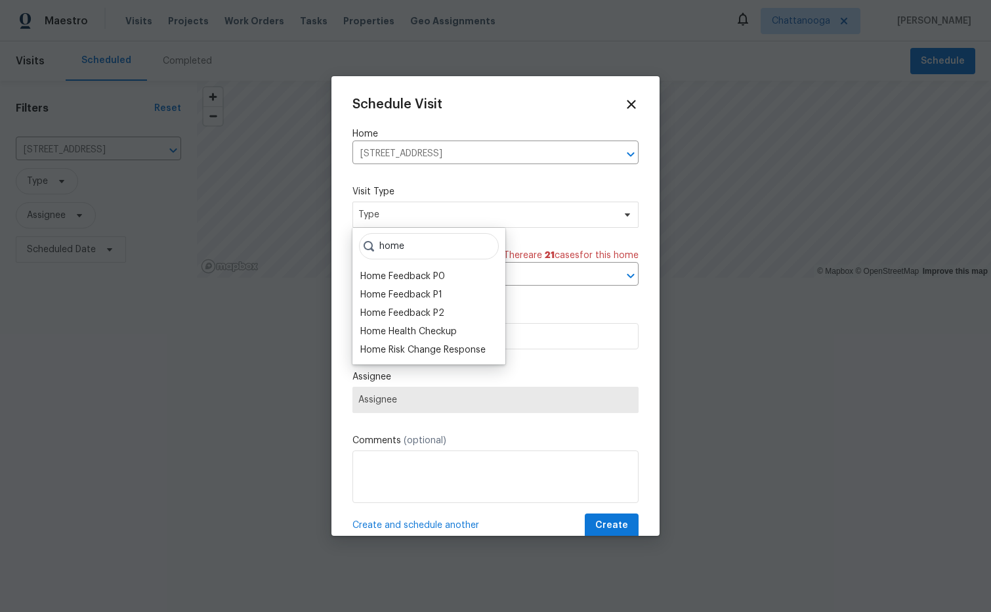
click at [452, 326] on div "Home Health Checkup" at bounding box center [408, 331] width 97 height 13
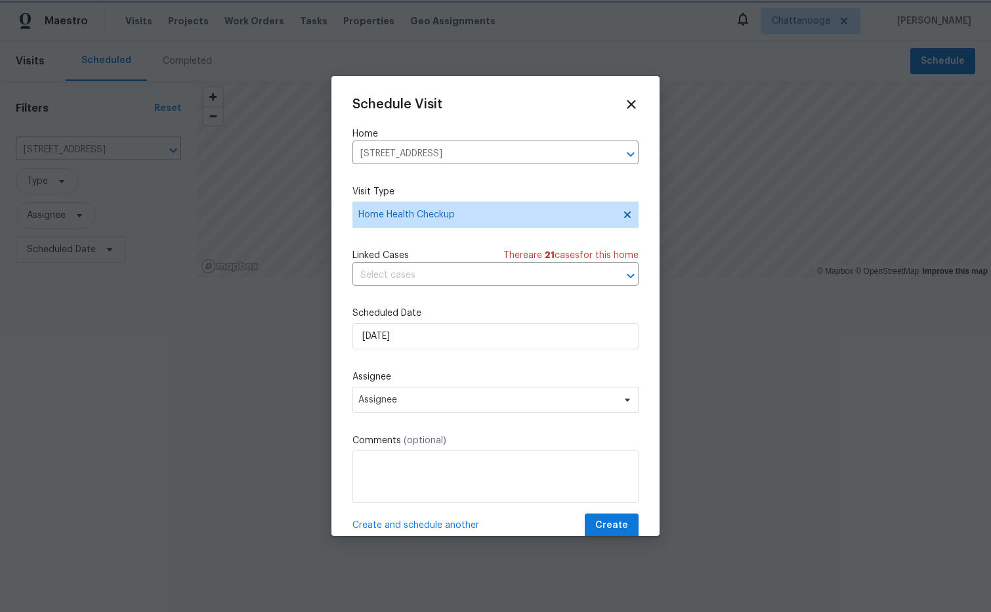
scroll to position [24, 0]
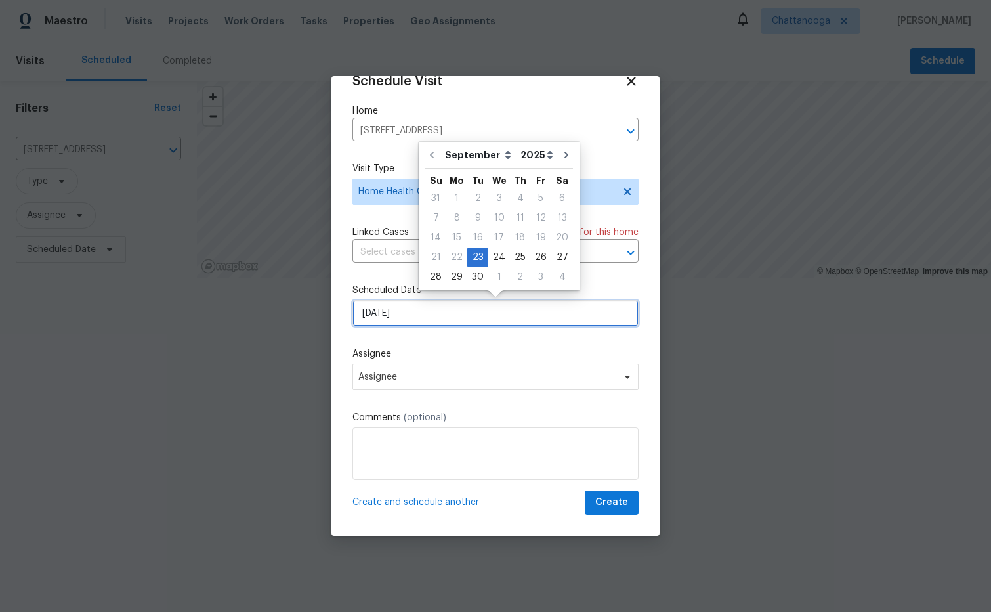
click at [473, 313] on input "9/23/2025" at bounding box center [496, 313] width 286 height 26
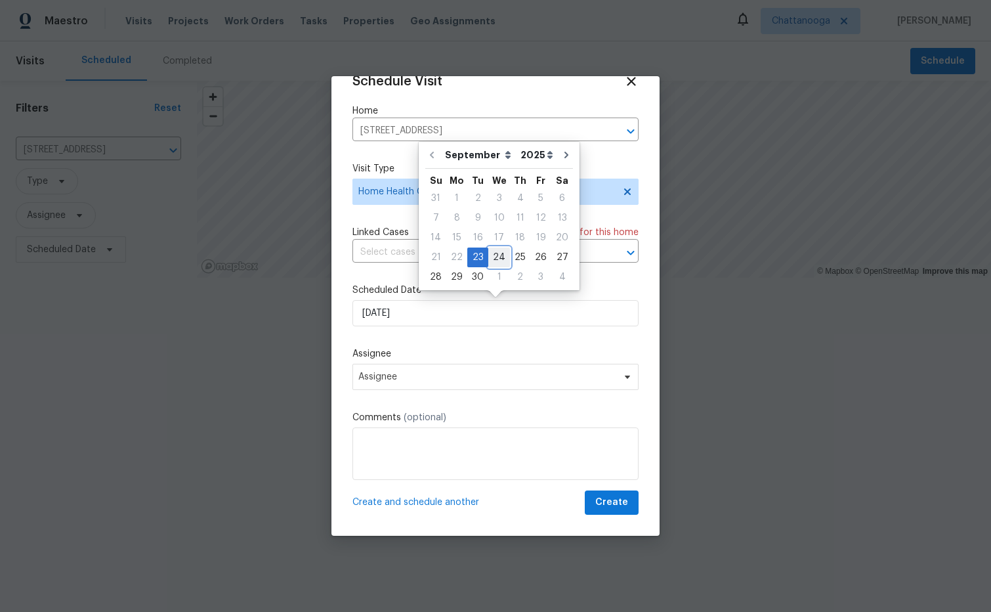
click at [499, 259] on div "24" at bounding box center [499, 257] width 22 height 18
type input "9/24/2025"
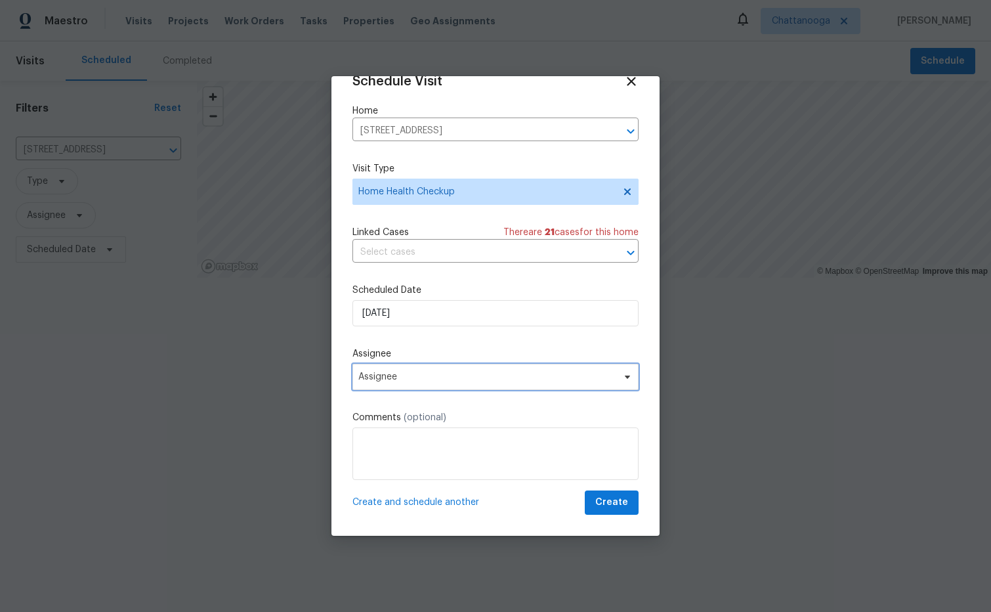
drag, startPoint x: 615, startPoint y: 376, endPoint x: 601, endPoint y: 379, distance: 13.4
click at [615, 376] on span "Assignee" at bounding box center [486, 377] width 257 height 11
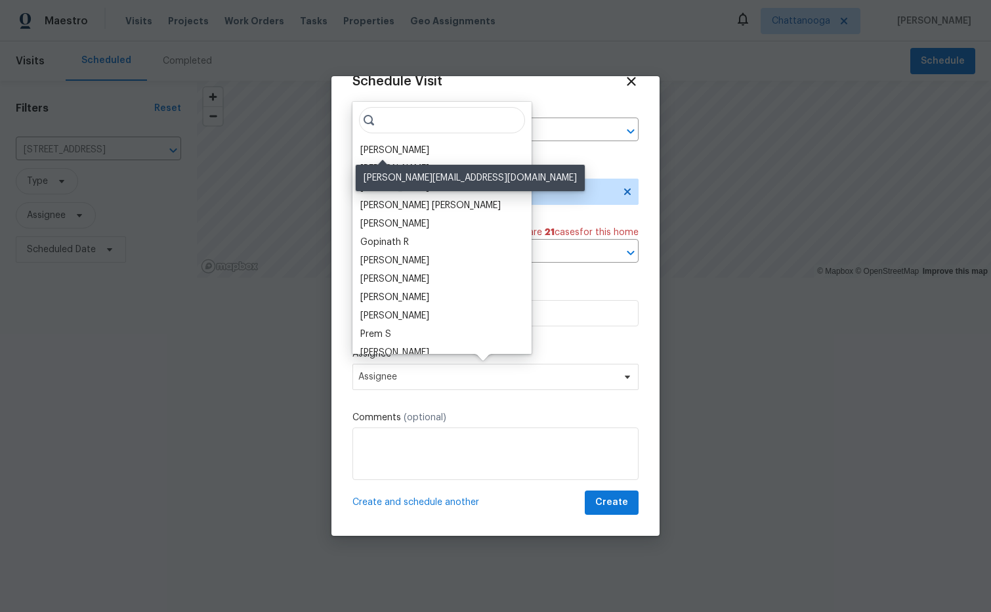
click at [398, 146] on div "[PERSON_NAME]" at bounding box center [394, 150] width 69 height 13
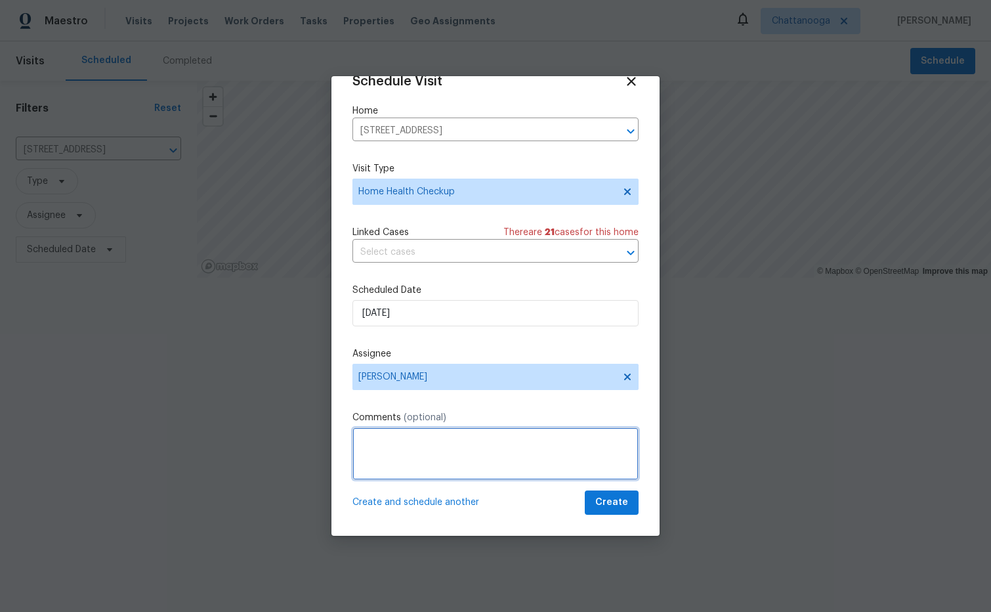
click at [412, 441] on textarea at bounding box center [496, 453] width 286 height 53
paste textarea "The house had not been entered in a while. There were spider webs that hit me w…"
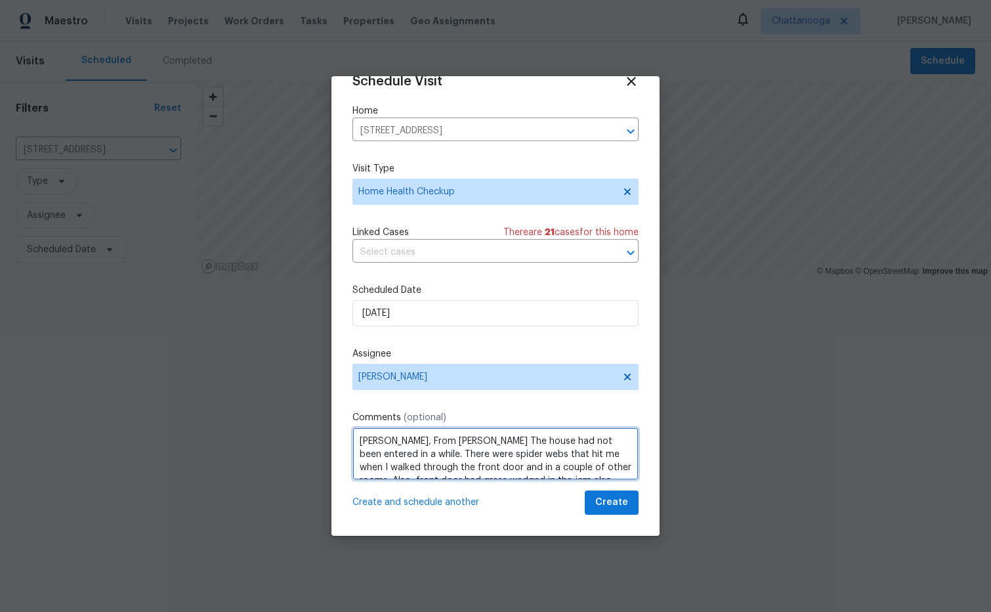
scroll to position [111, 0]
type textarea "Corey, From Mike Ames The house had not been entered in a while. There were spi…"
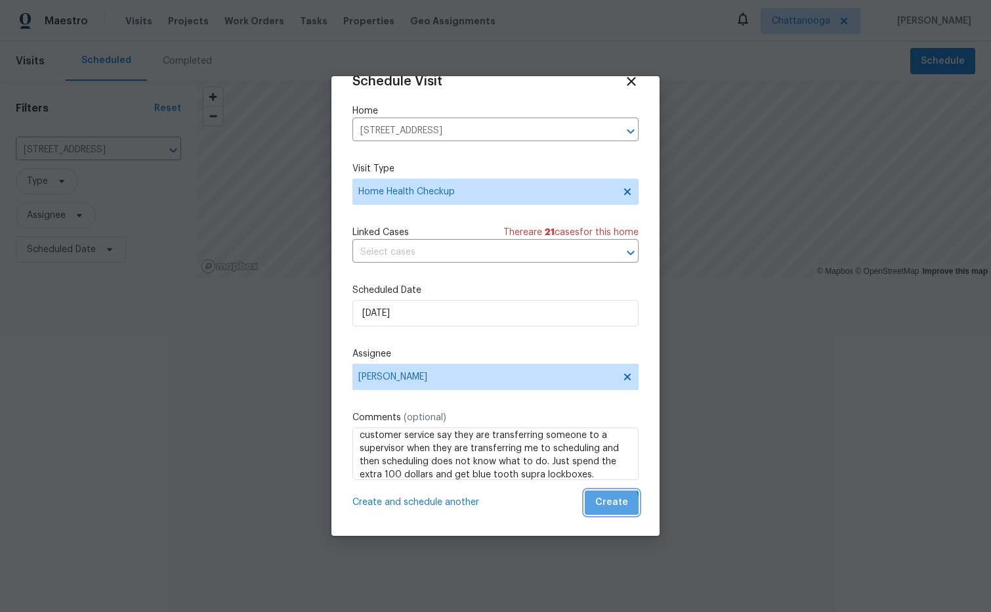
click at [608, 504] on span "Create" at bounding box center [611, 502] width 33 height 16
